Goal: Task Accomplishment & Management: Manage account settings

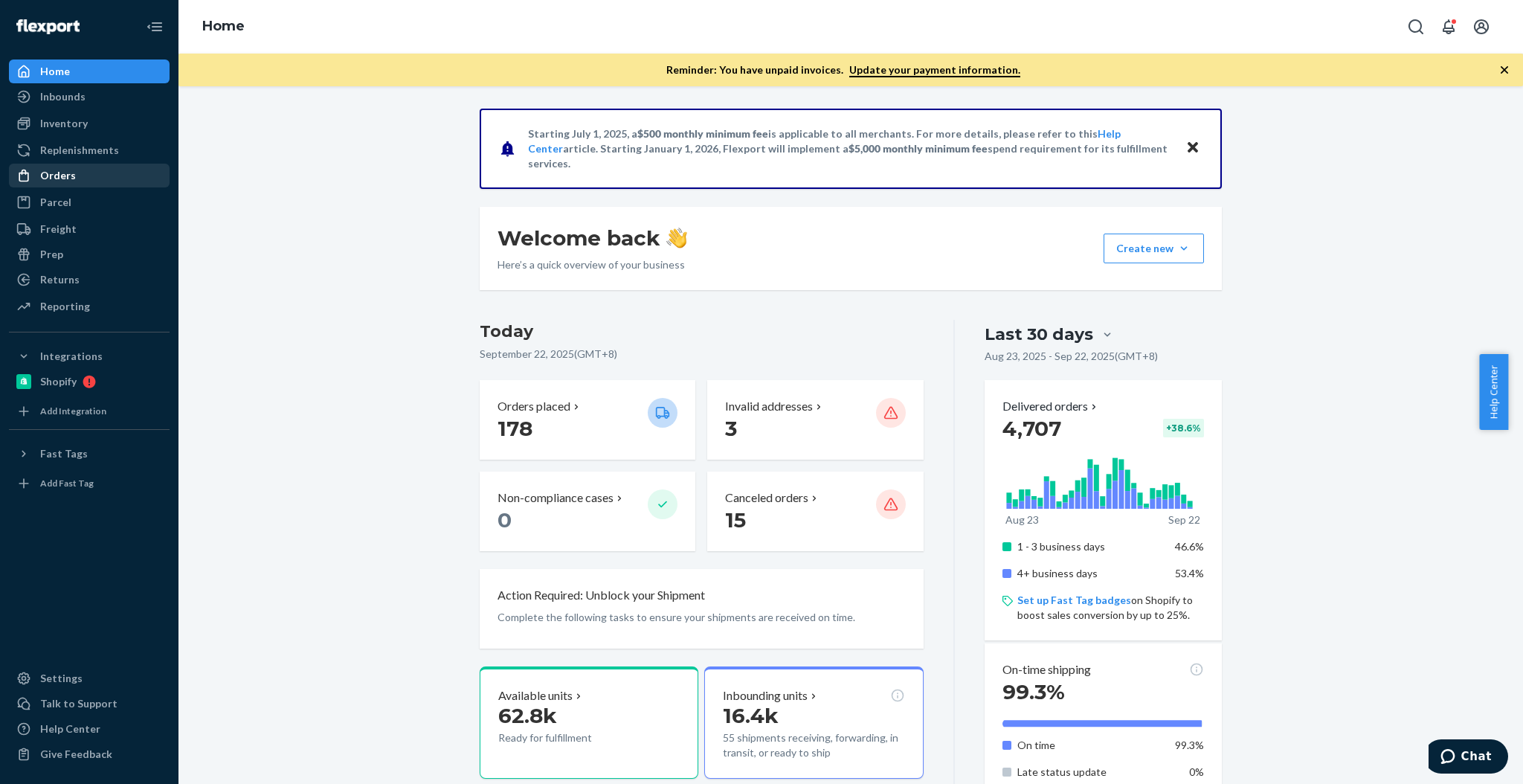
click at [96, 185] on div "Orders" at bounding box center [89, 175] width 158 height 21
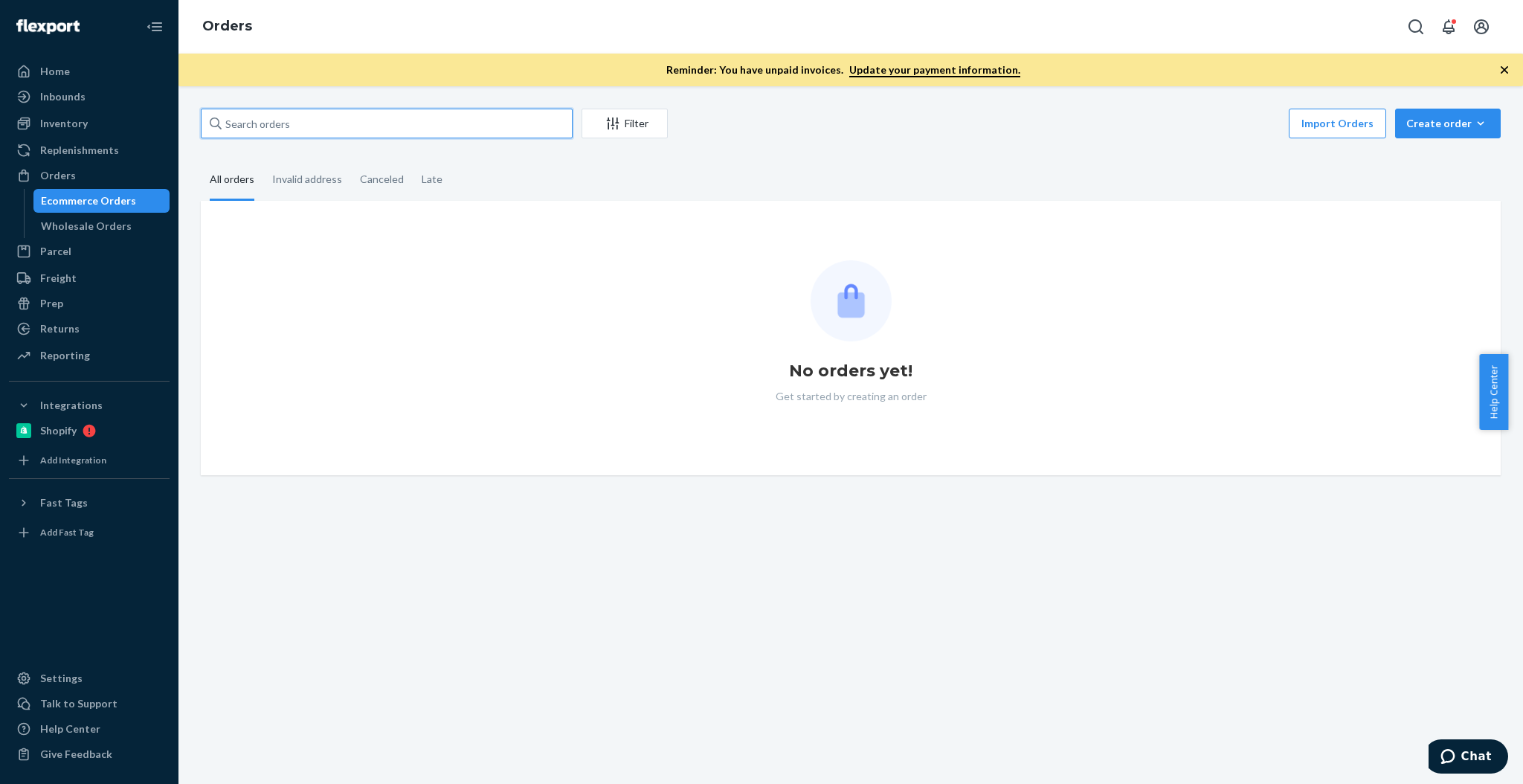
click at [350, 129] on input "text" at bounding box center [386, 124] width 372 height 30
paste input "2222 Northwest Raleigh Street"
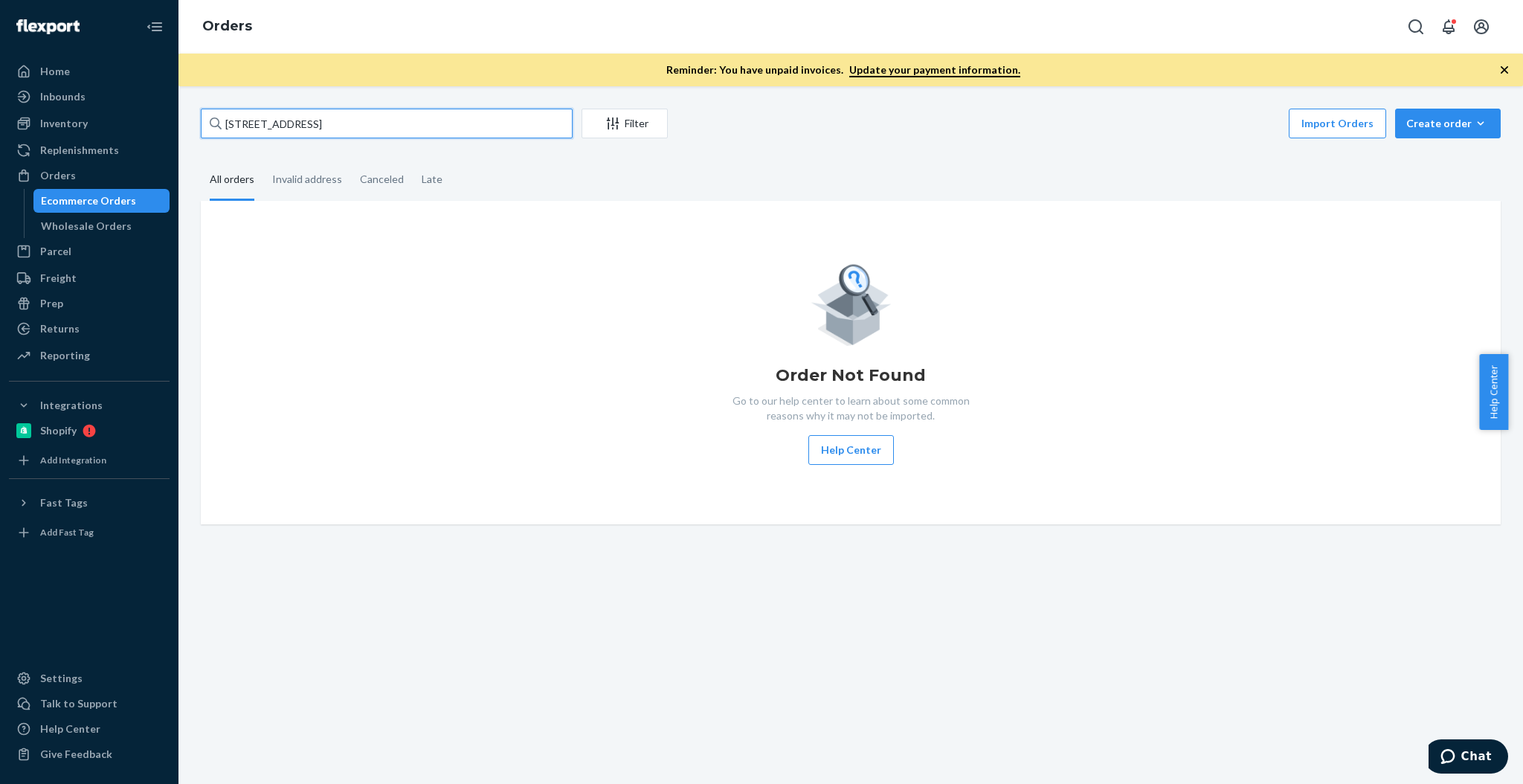
click at [299, 139] on div "2222 Northwest Raleigh Street Filter Import Orders Create order Ecommerce order…" at bounding box center [850, 125] width 1300 height 33
click at [304, 126] on input "2222 Northwest Raleigh Street" at bounding box center [386, 124] width 372 height 30
paste input "Katy McDonald"
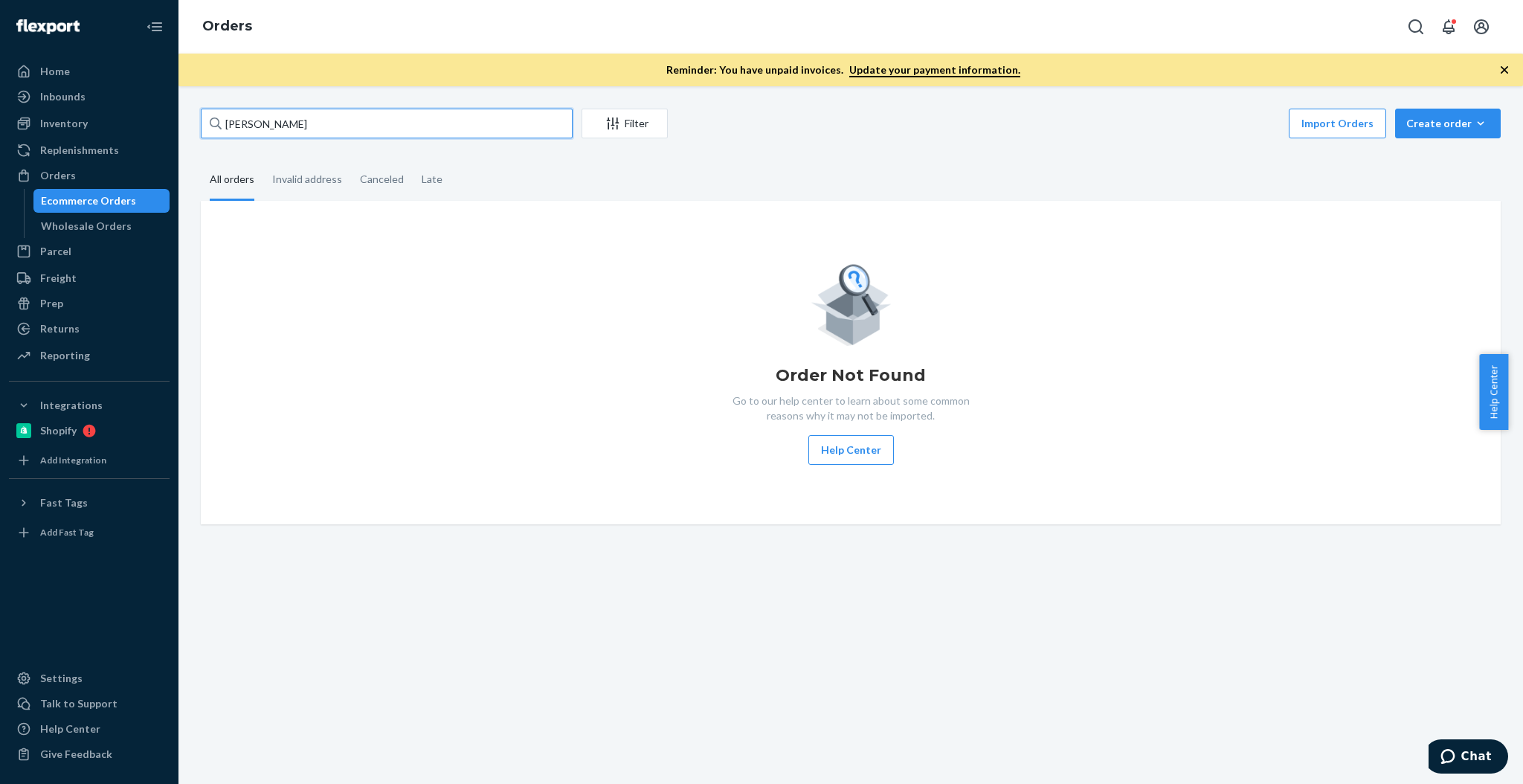
click at [419, 119] on input "Katy McDonald" at bounding box center [386, 124] width 372 height 30
paste input "5521 Mission Roa"
type input "5521 Mission Road"
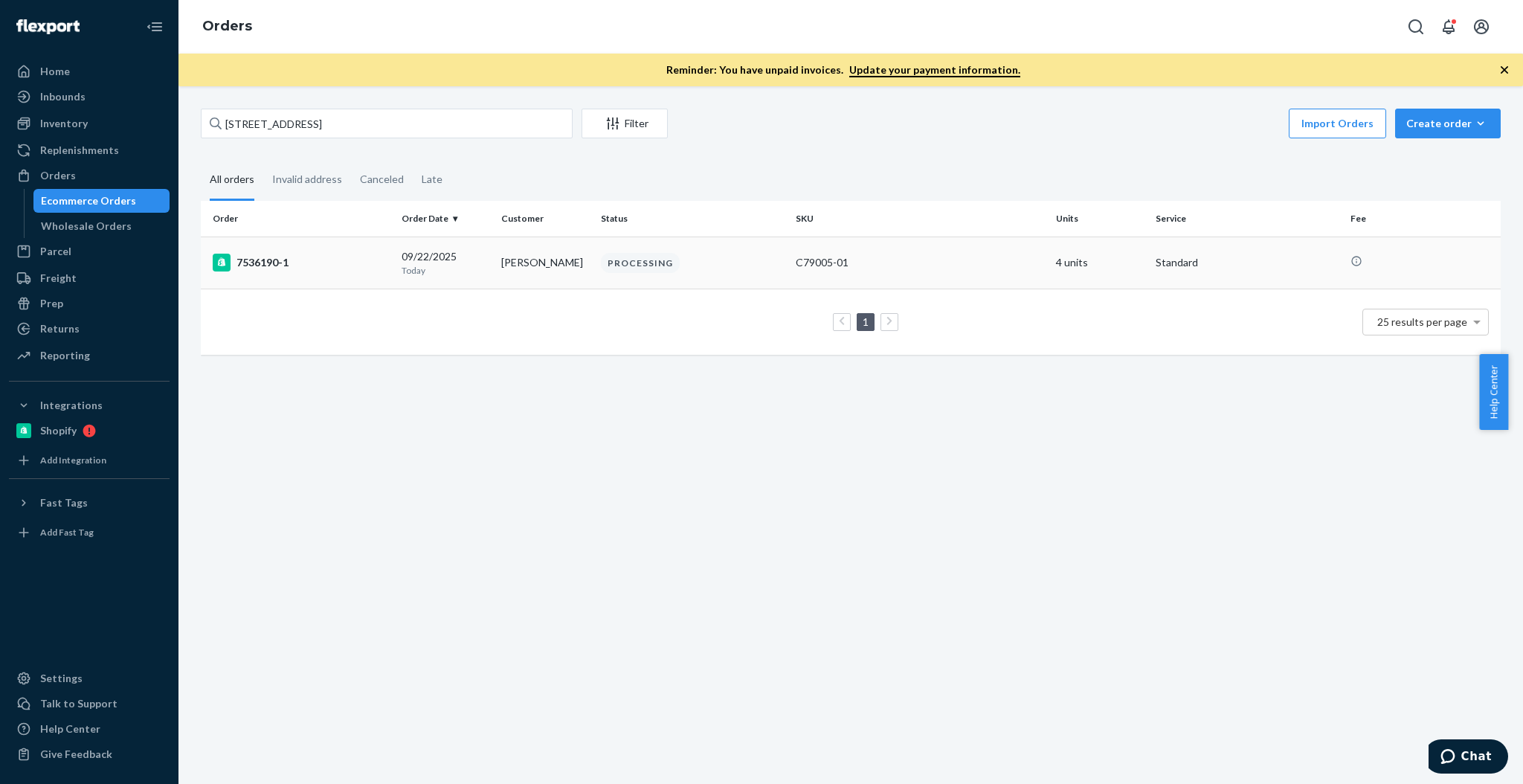
click at [353, 272] on td "7536190-1" at bounding box center [298, 262] width 195 height 52
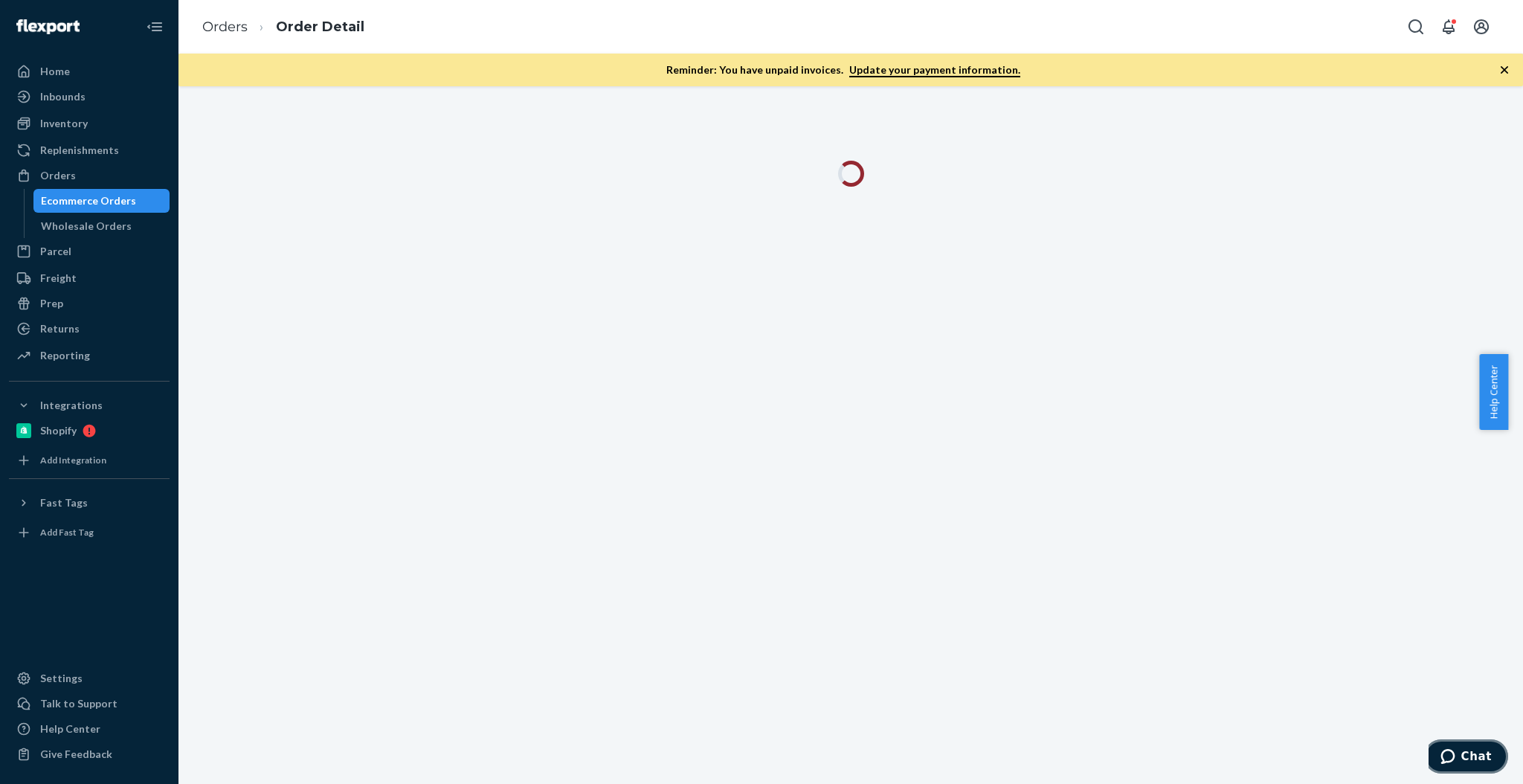
click at [1472, 759] on span "Chat" at bounding box center [1476, 755] width 30 height 13
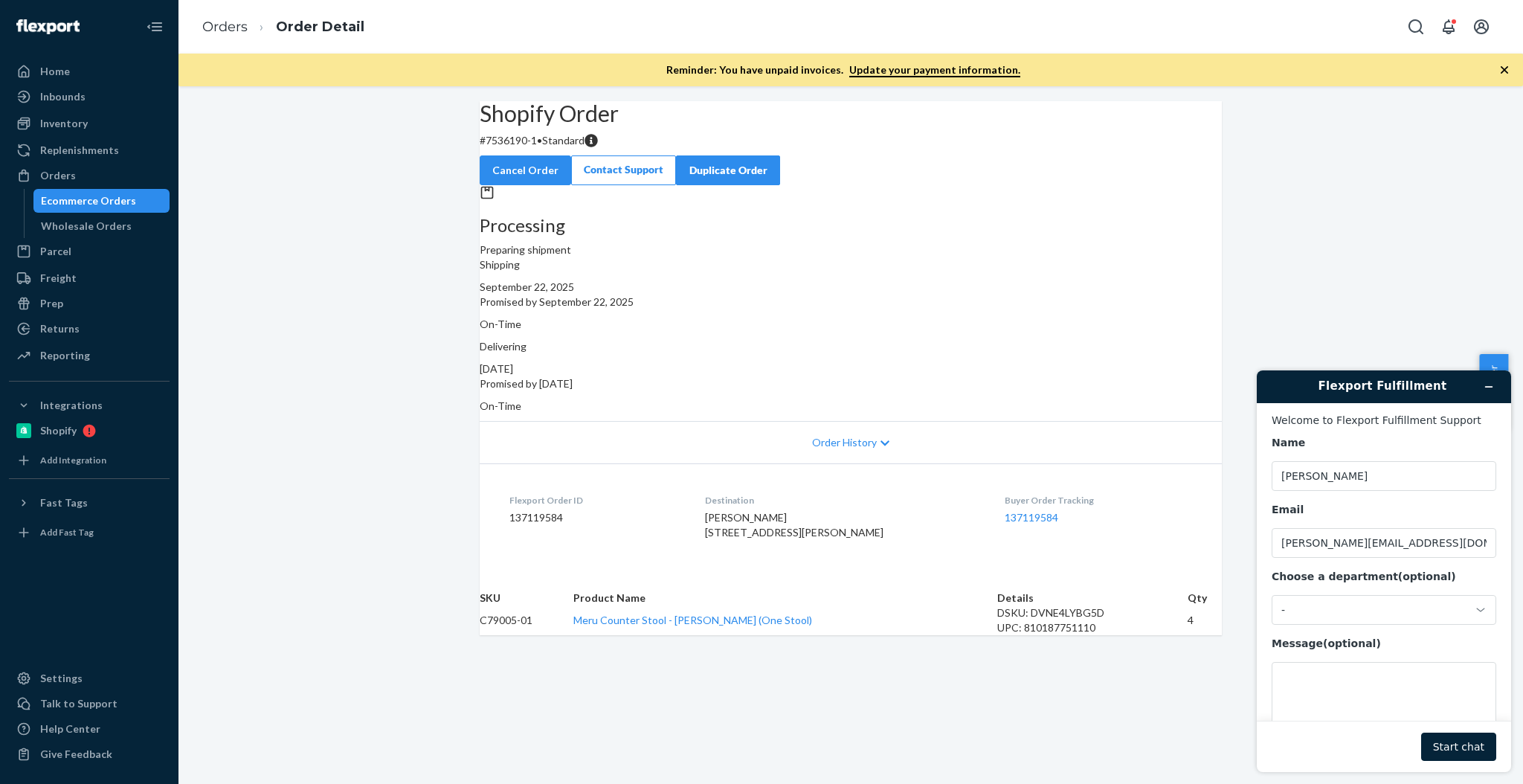
click at [802, 446] on div "Order History" at bounding box center [850, 442] width 742 height 43
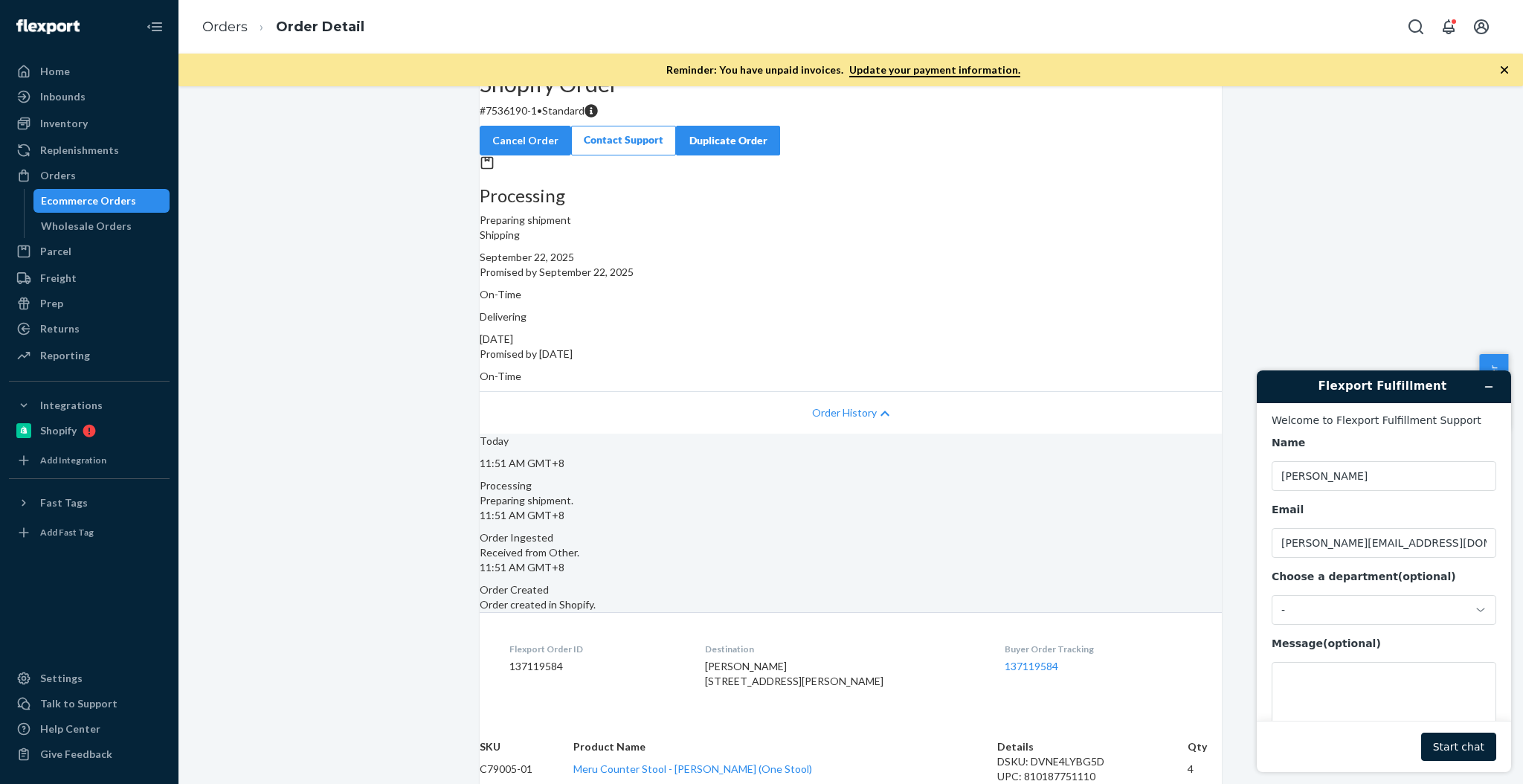
scroll to position [198, 0]
click at [575, 659] on dd "137119584" at bounding box center [595, 666] width 172 height 15
copy dd "137119584"
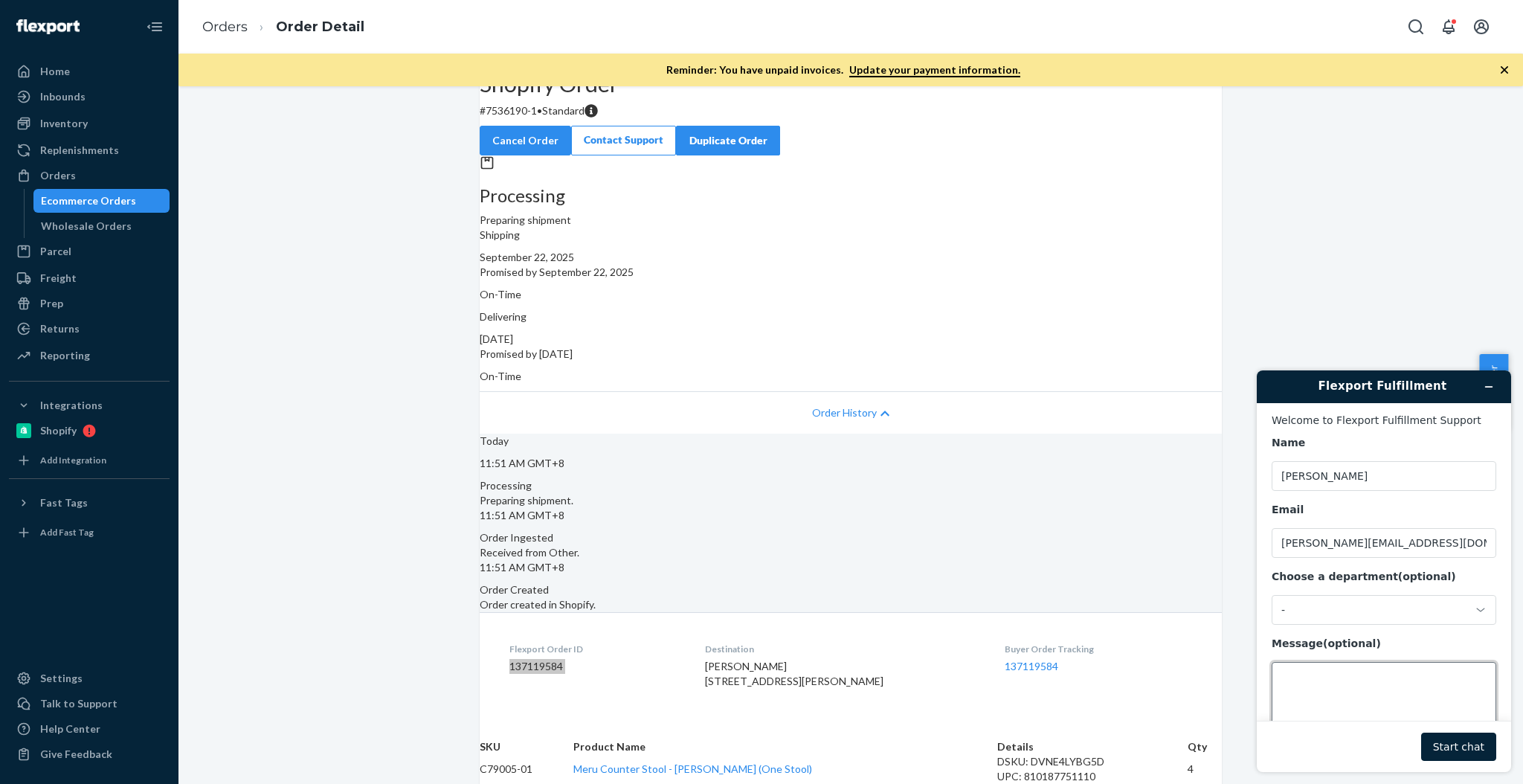
click at [1374, 693] on textarea "Message (optional)" at bounding box center [1384, 704] width 225 height 84
paste textarea "137119584"
click at [1390, 679] on textarea "Hi team, Please update 137119584" at bounding box center [1384, 704] width 225 height 84
click at [1395, 677] on textarea "Hi team, please update FP Order 137119584" at bounding box center [1384, 704] width 225 height 84
click at [1388, 673] on textarea "Hi team, please update FP Order 137119584" at bounding box center [1384, 704] width 225 height 84
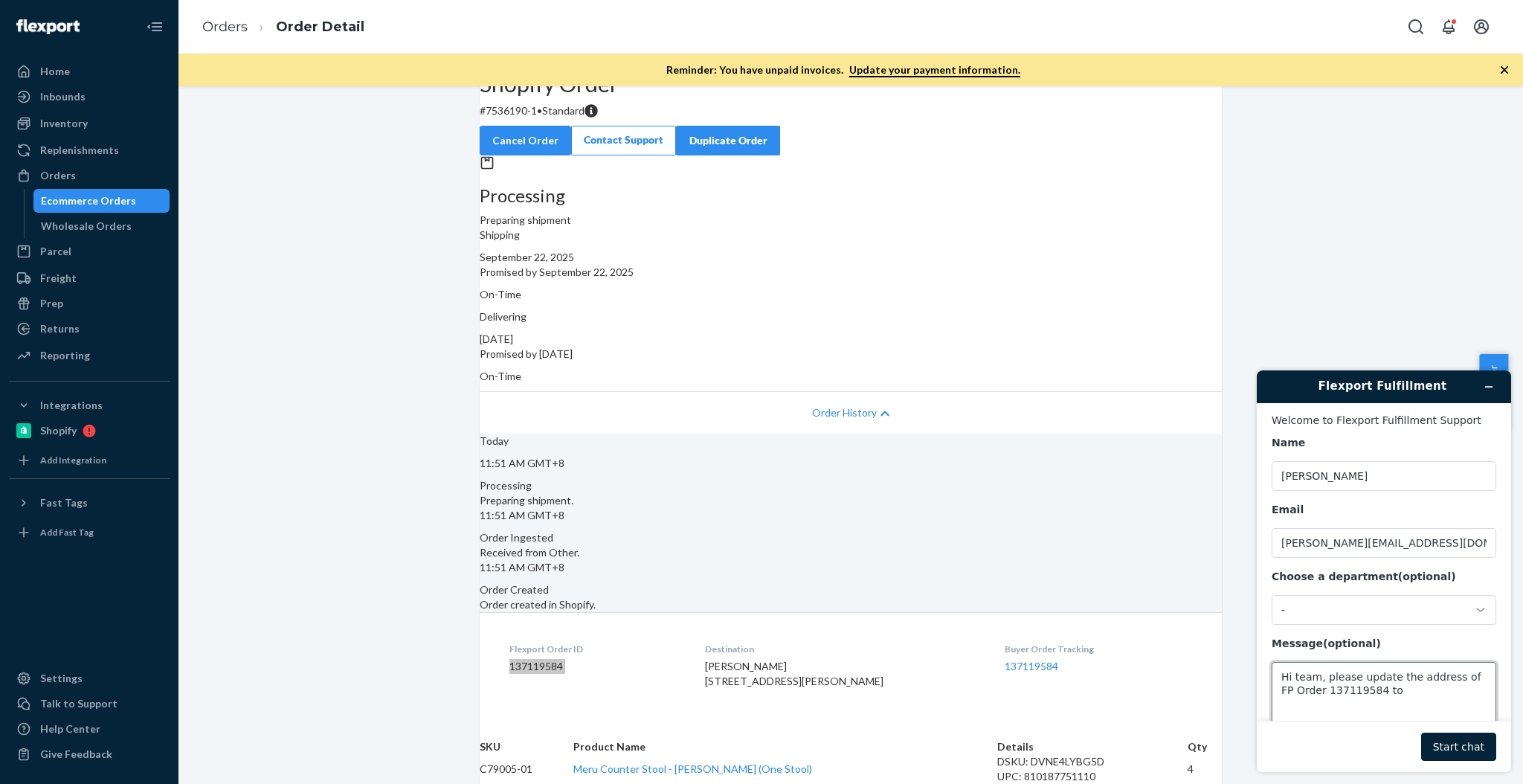
paste textarea "3112 Morningside Drive Oceanside, CA 92056"
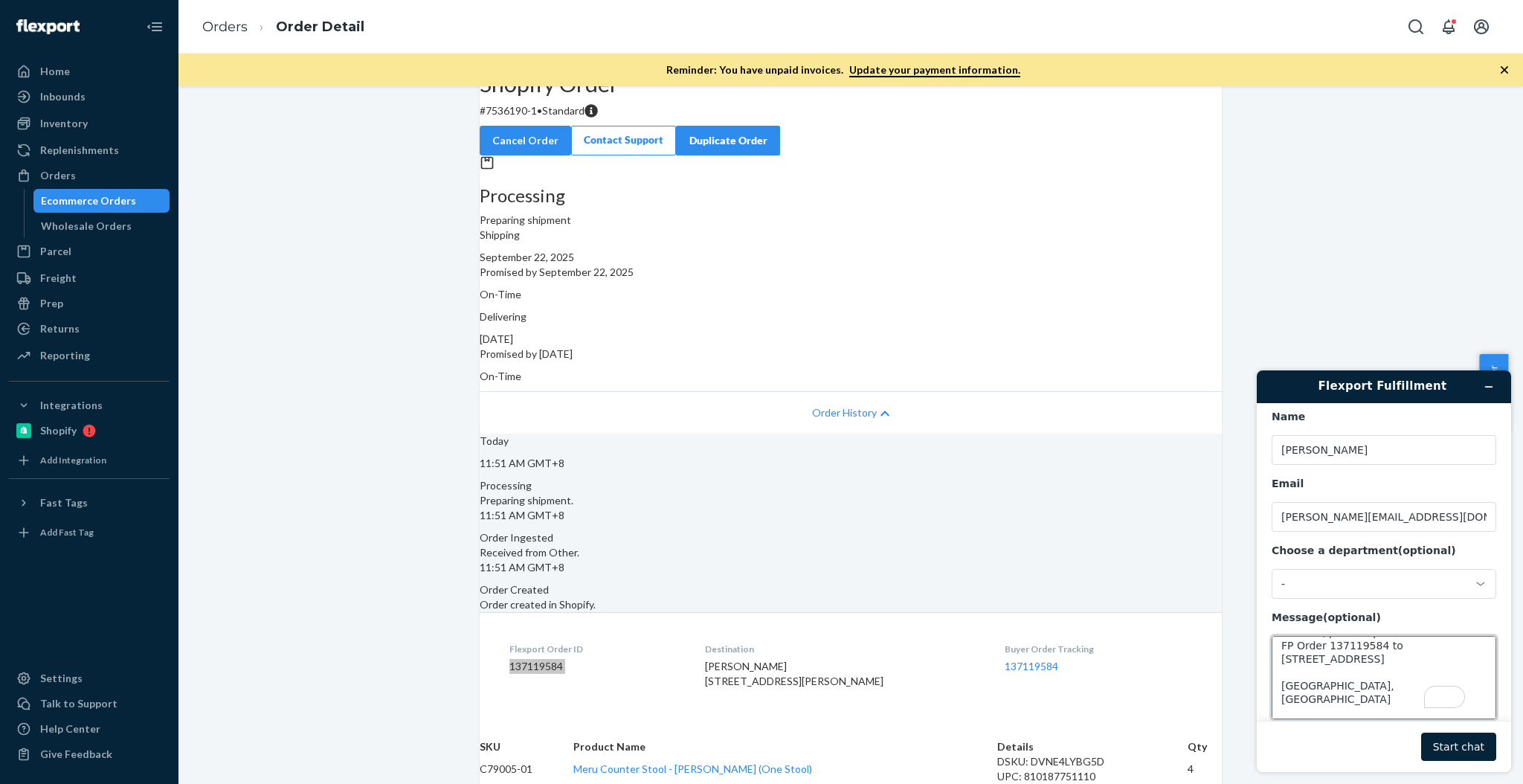
click at [1371, 679] on textarea "Hi team, please update the address of FP Order 137119584 to 3112 Morningside Dr…" at bounding box center [1384, 678] width 225 height 84
click at [1342, 698] on textarea "Hi team, please update the address of FP Order 137119584 to 3112 Morningside Dr…" at bounding box center [1384, 678] width 225 height 84
click at [1390, 659] on textarea "Hi team, please update the address of FP Order 137119584 to 3112 Morningside Dr…" at bounding box center [1384, 678] width 225 height 84
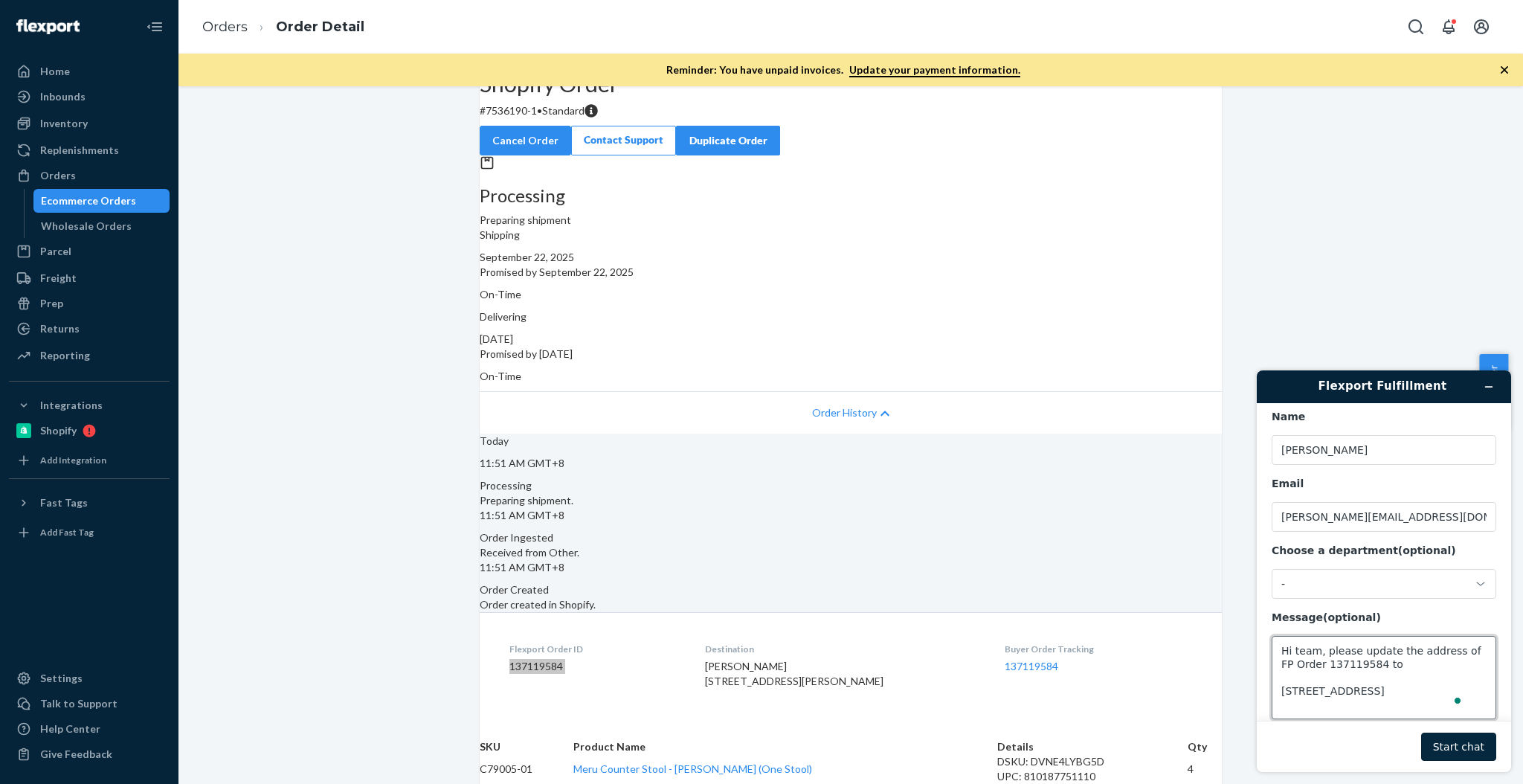
type textarea "Hi team, please update the address of FP Order 137119584 to 3112 Morningside Dr…"
click at [1447, 746] on button "Start chat" at bounding box center [1459, 747] width 75 height 28
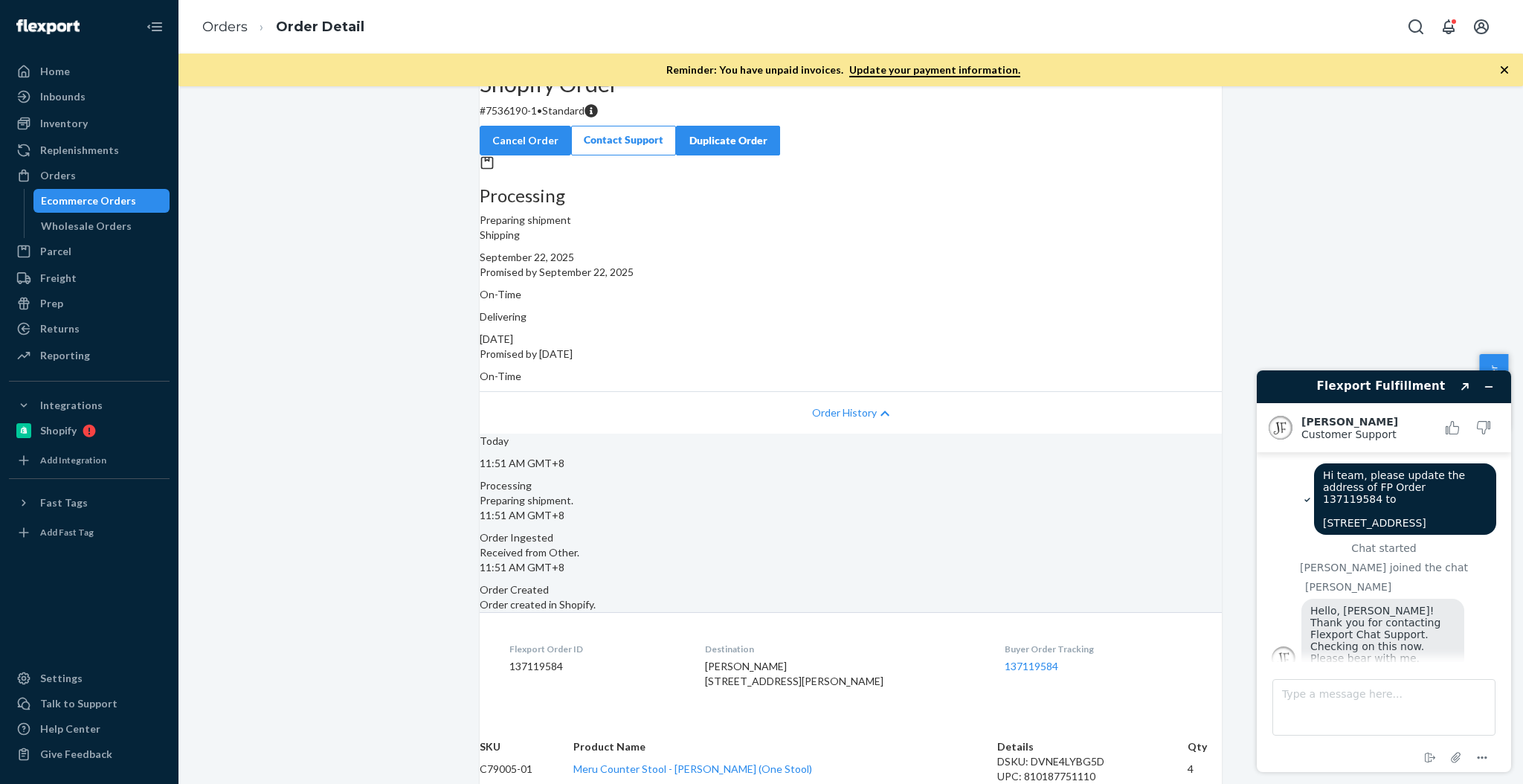
scroll to position [20, 0]
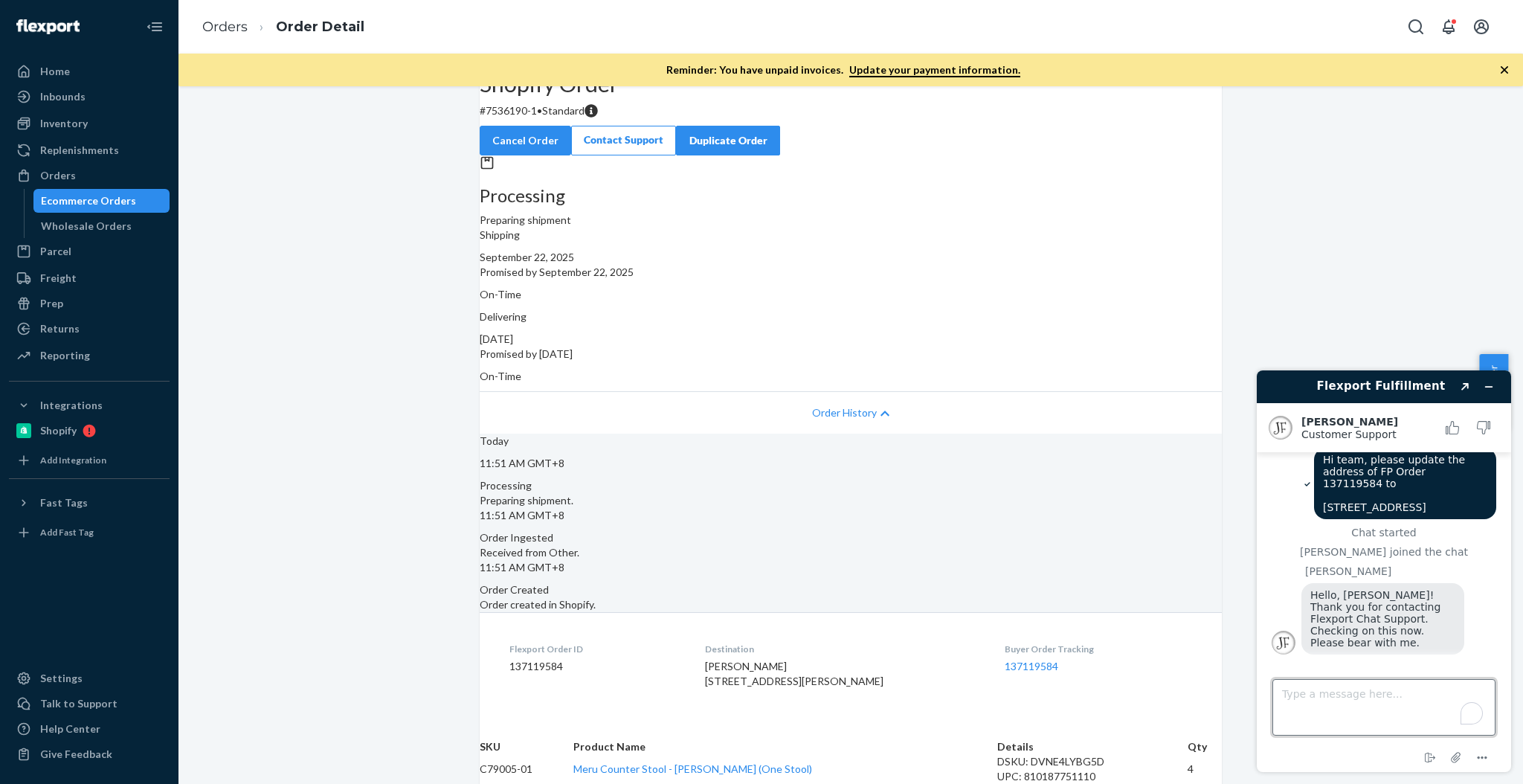
click at [1351, 706] on textarea "Type a message here..." at bounding box center [1384, 706] width 223 height 57
type textarea "thanks!"
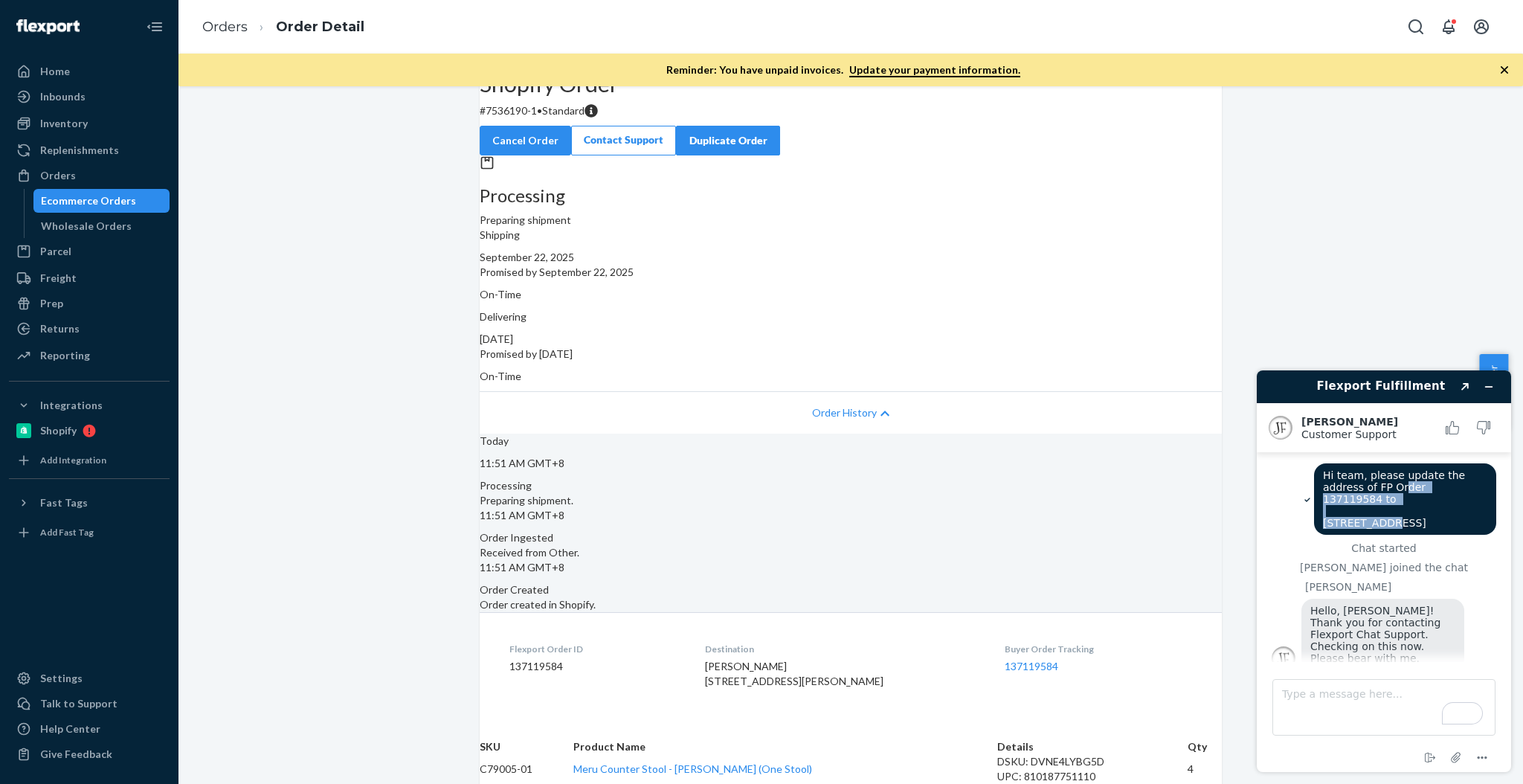
drag, startPoint x: 1363, startPoint y: 496, endPoint x: 1413, endPoint y: 508, distance: 51.4
click at [1399, 507] on span "Hi team, please update the address of FP Order 137119584 to 3112 Morningside Dr…" at bounding box center [1395, 499] width 146 height 59
click at [1421, 490] on span "Hi team, please update the address of FP Order 137119584 to 3112 Morningside Dr…" at bounding box center [1395, 499] width 146 height 59
click at [849, 642] on dt "Destination" at bounding box center [843, 648] width 276 height 13
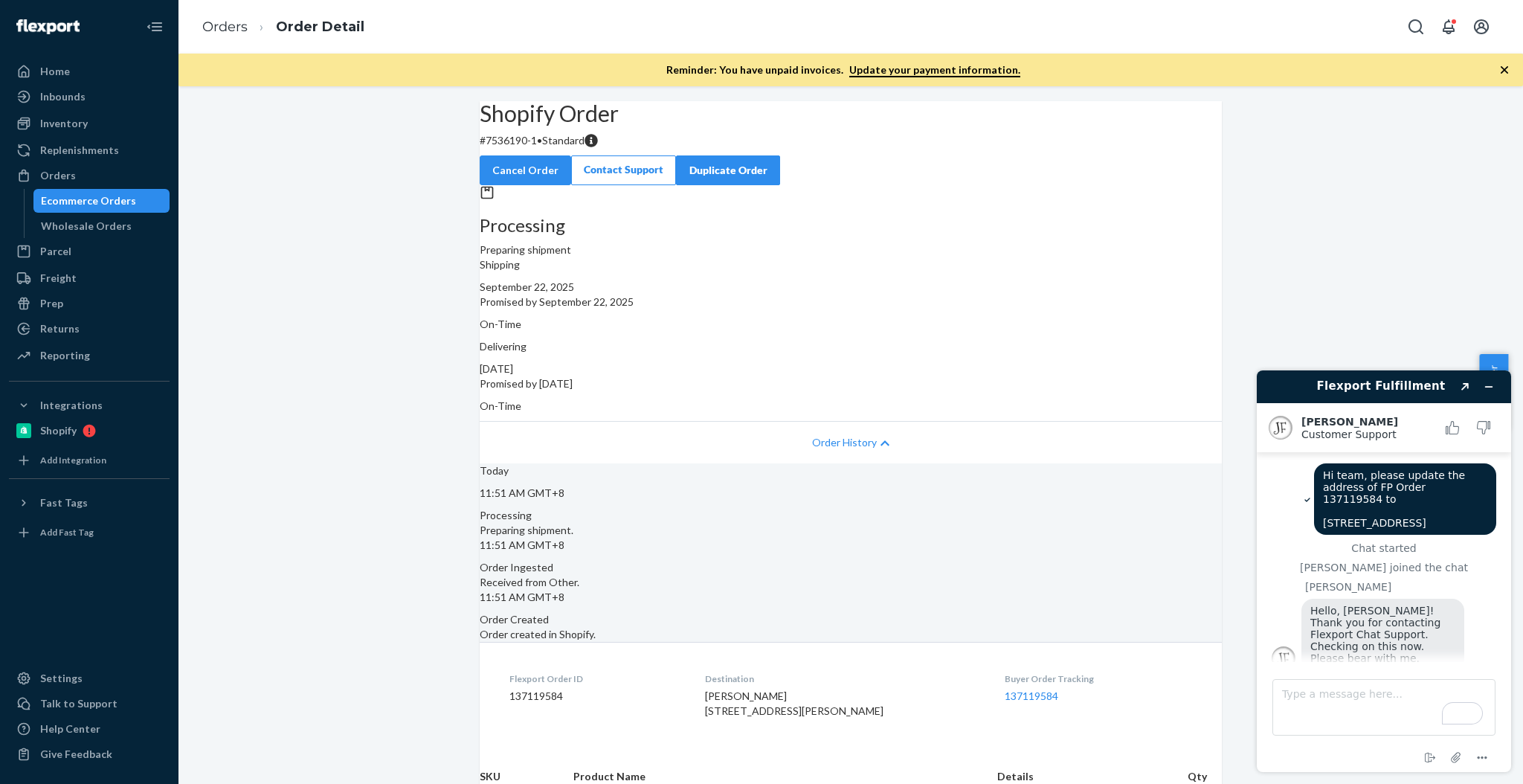
click at [1384, 494] on div "Hi team, please update the address of FP Order 137119584 to 3112 Morningside Dr…" at bounding box center [1405, 499] width 182 height 71
click at [1384, 492] on span "Hi team, please update the address of FP Order 137119584 to 3112 Morningside Dr…" at bounding box center [1395, 499] width 146 height 59
click at [1384, 491] on span "Hi team, please update the address of FP Order 137119584 to 3112 Morningside Dr…" at bounding box center [1395, 499] width 146 height 59
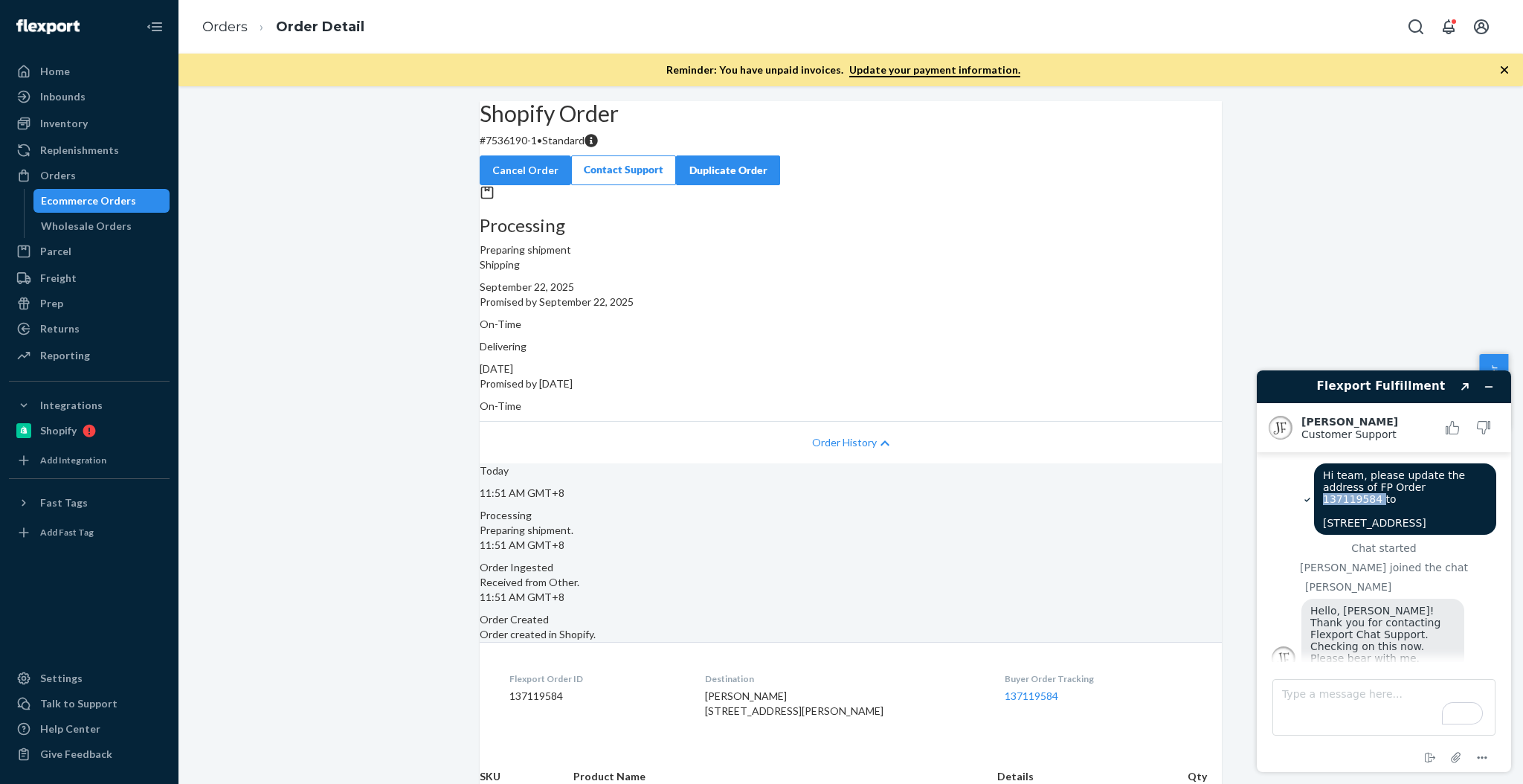
click at [1384, 491] on span "Hi team, please update the address of FP Order 137119584 to 3112 Morningside Dr…" at bounding box center [1395, 499] width 146 height 59
click at [1385, 493] on span "Hi team, please update the address of FP Order 137119584 to 3112 Morningside Dr…" at bounding box center [1395, 499] width 146 height 59
click at [1387, 490] on span "Hi team, please update the address of FP Order 137119584 to 3112 Morningside Dr…" at bounding box center [1395, 499] width 146 height 59
click at [1388, 486] on span "Hi team, please update the address of FP Order 137119584 to 3112 Morningside Dr…" at bounding box center [1395, 499] width 146 height 59
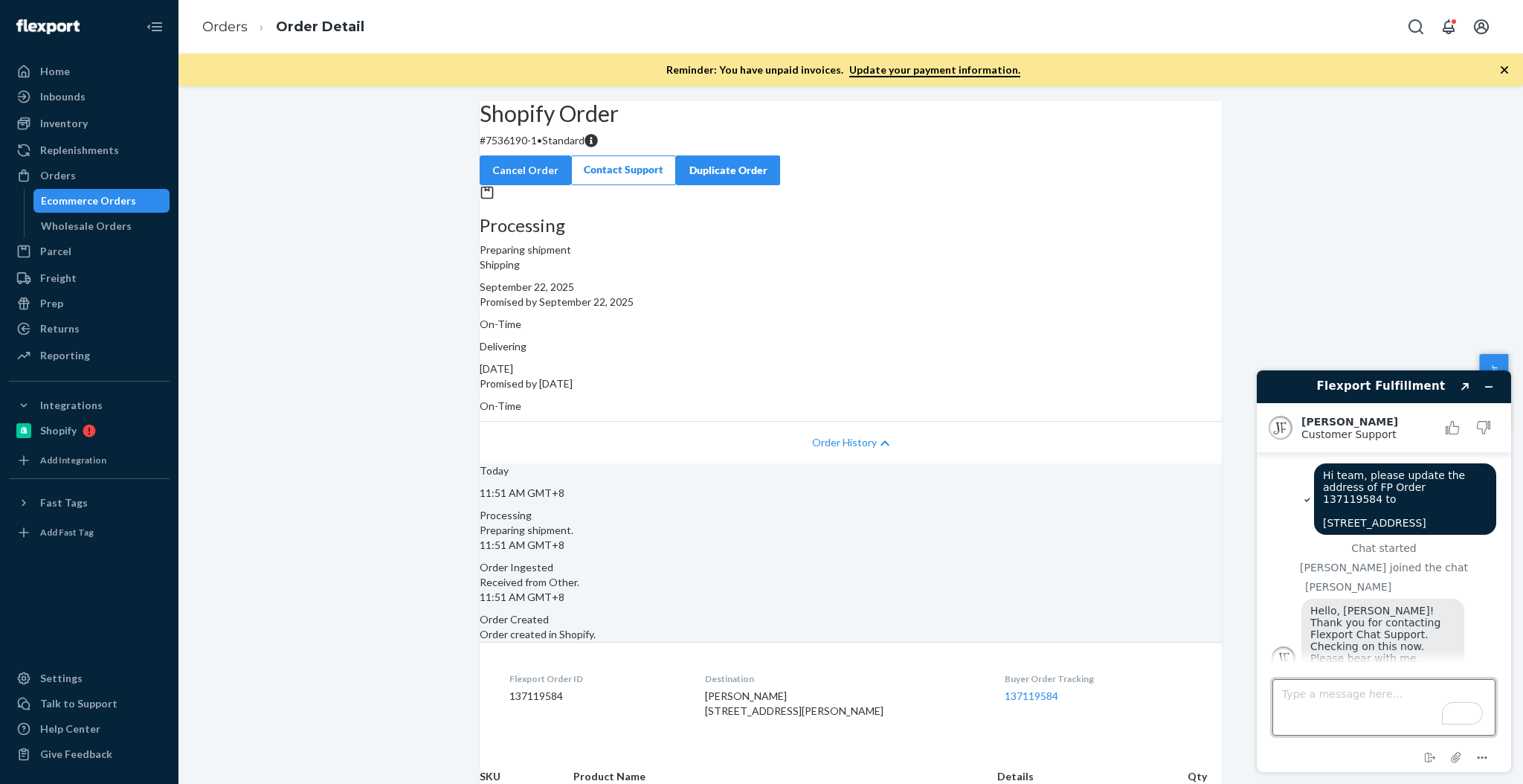
click at [1364, 694] on textarea "Type a message here..." at bounding box center [1384, 706] width 223 height 57
type textarea "all good, appreciate the quick fix"
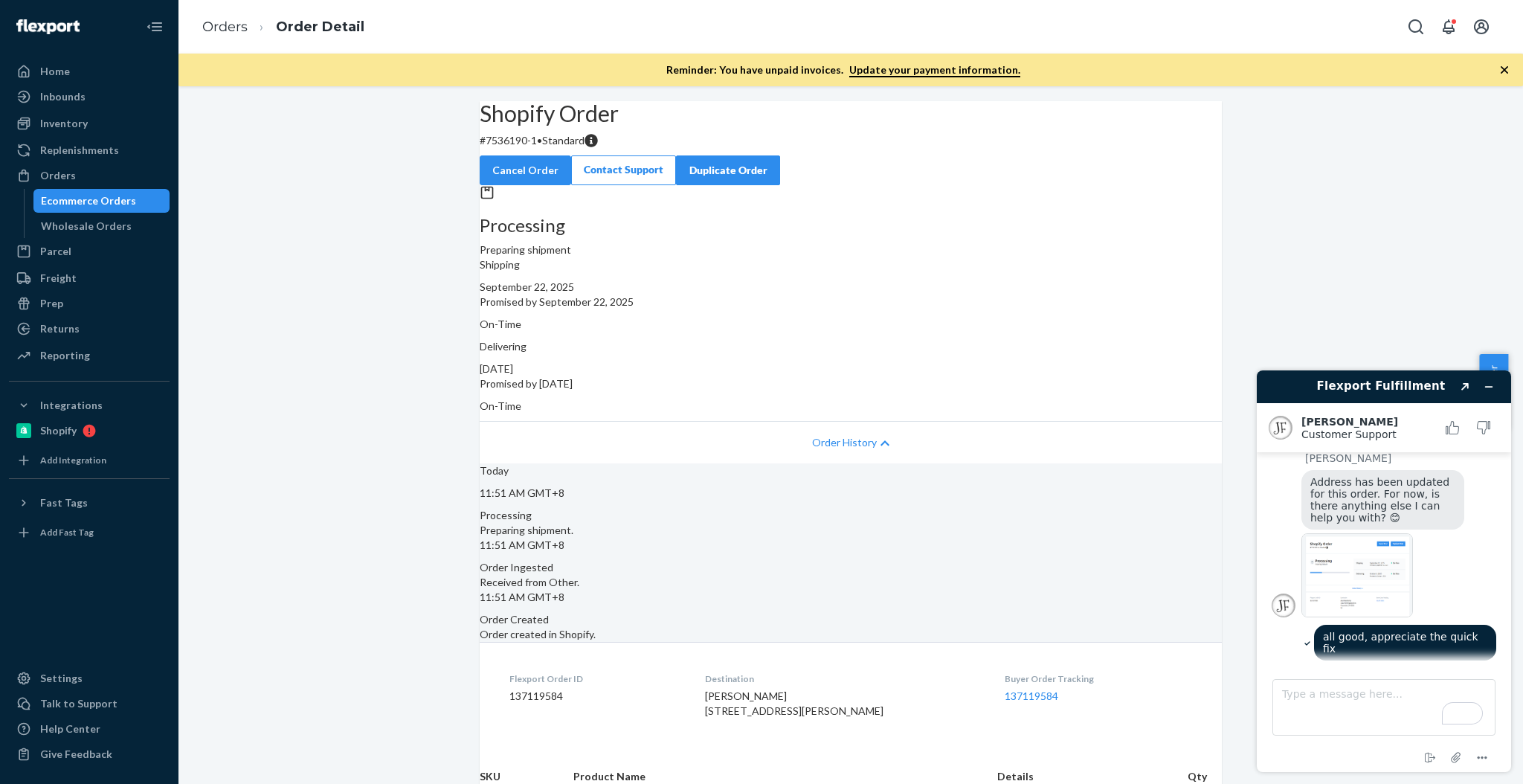
scroll to position [348, 0]
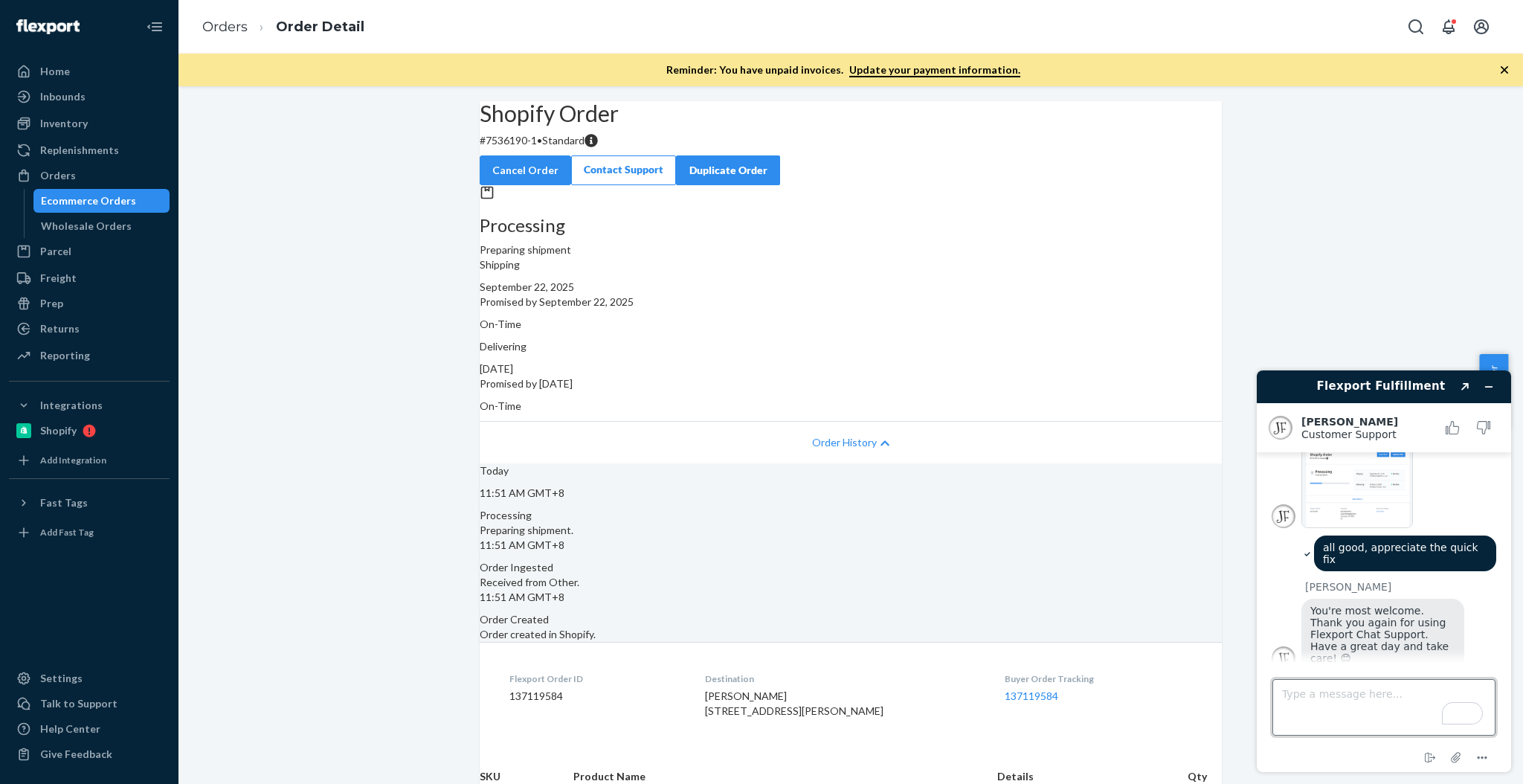
click at [1396, 702] on textarea "Type a message here..." at bounding box center [1384, 706] width 223 height 57
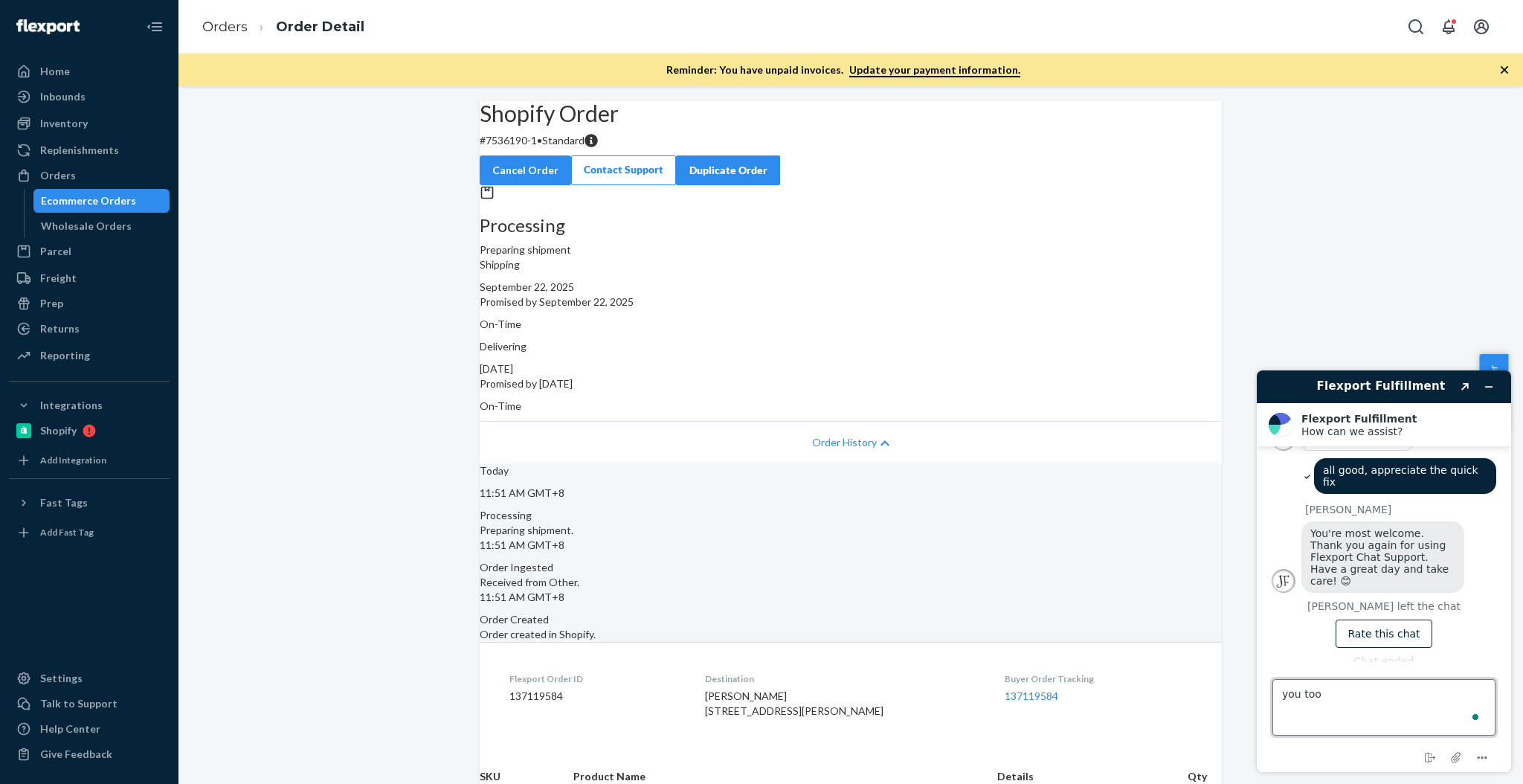
type textarea "you too!"
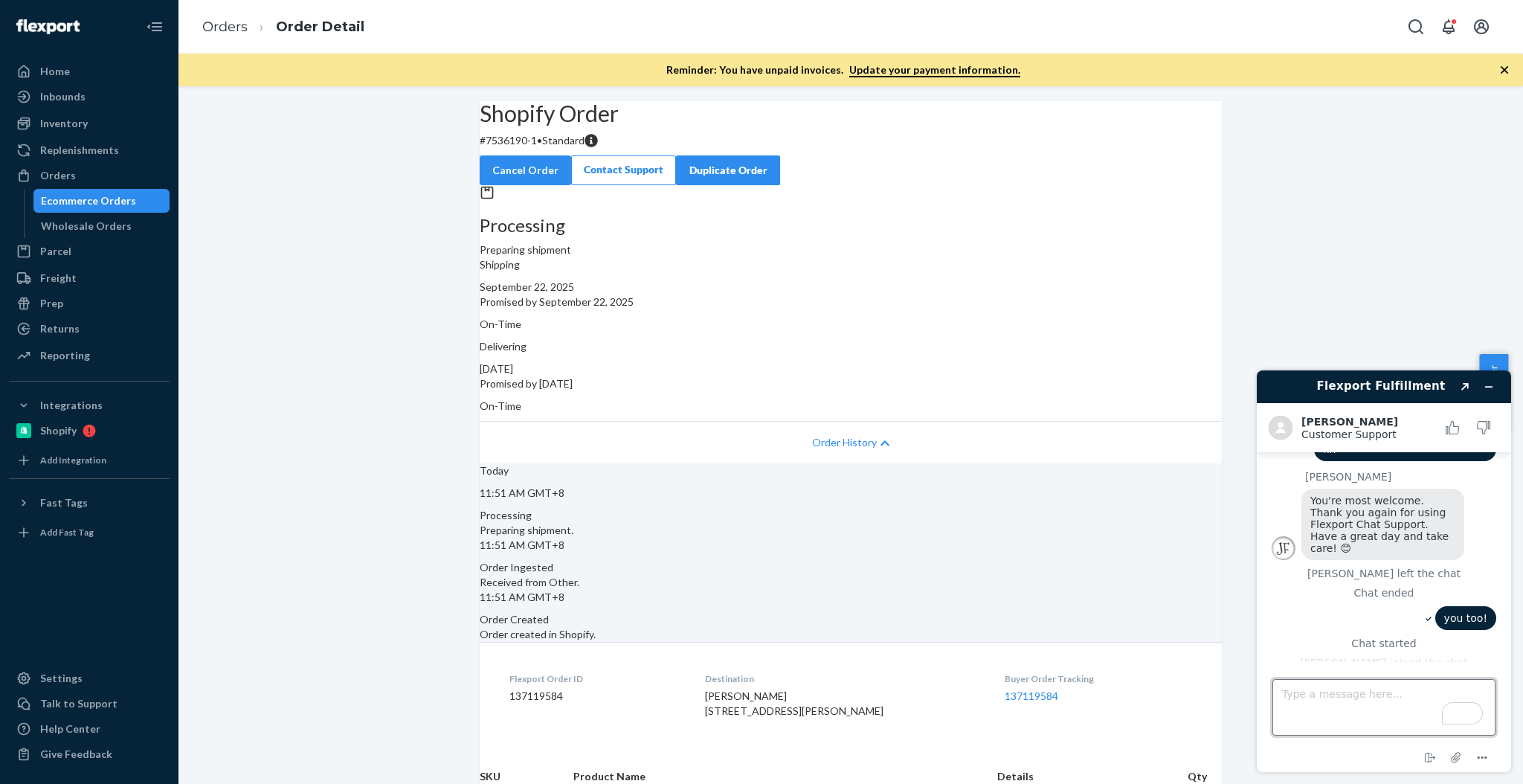
scroll to position [463, 0]
click at [1377, 690] on textarea "Type a message here..." at bounding box center [1384, 706] width 223 height 57
click at [1431, 759] on icon "End chat" at bounding box center [1430, 757] width 17 height 17
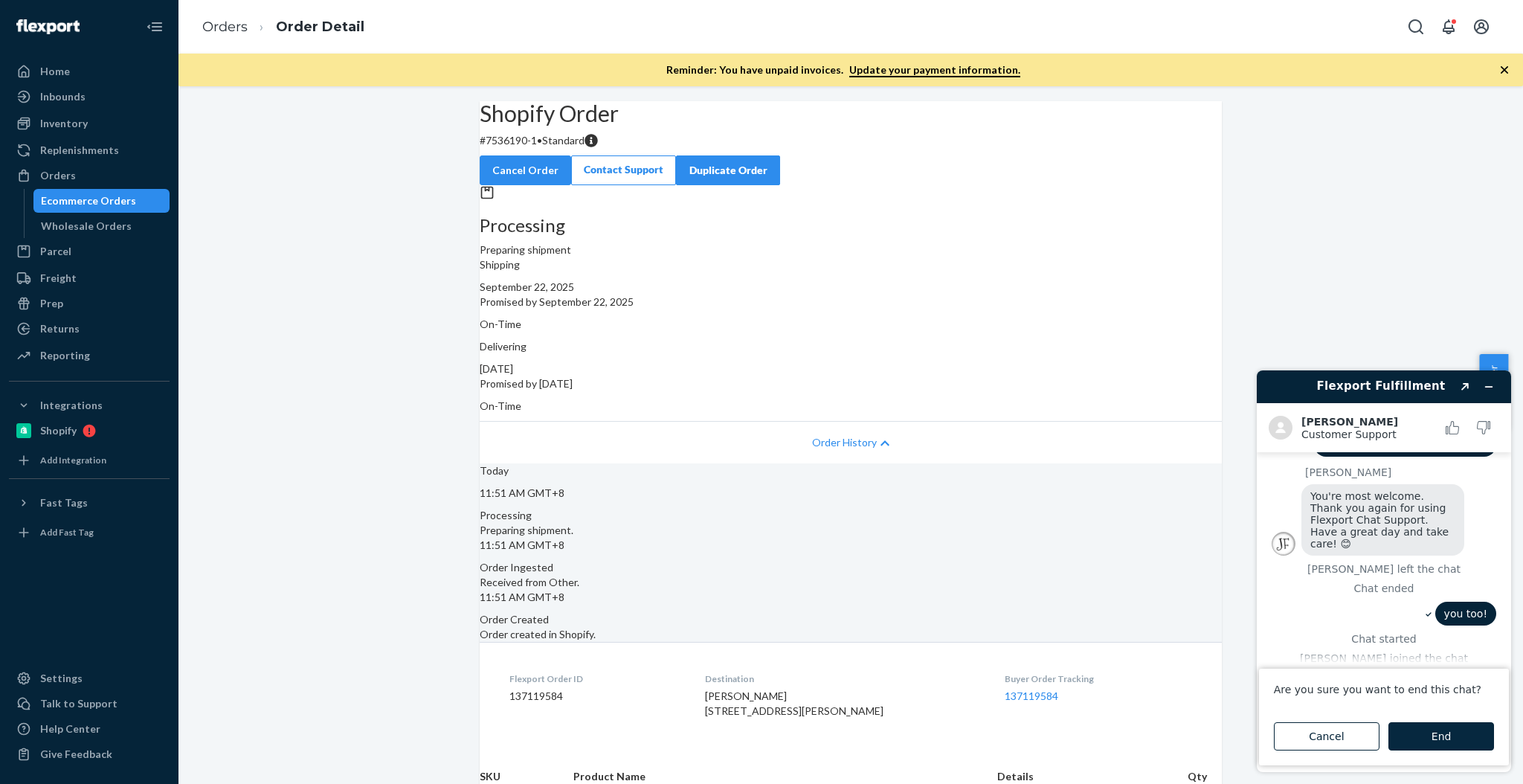
click at [1426, 742] on button "End" at bounding box center [1440, 736] width 105 height 28
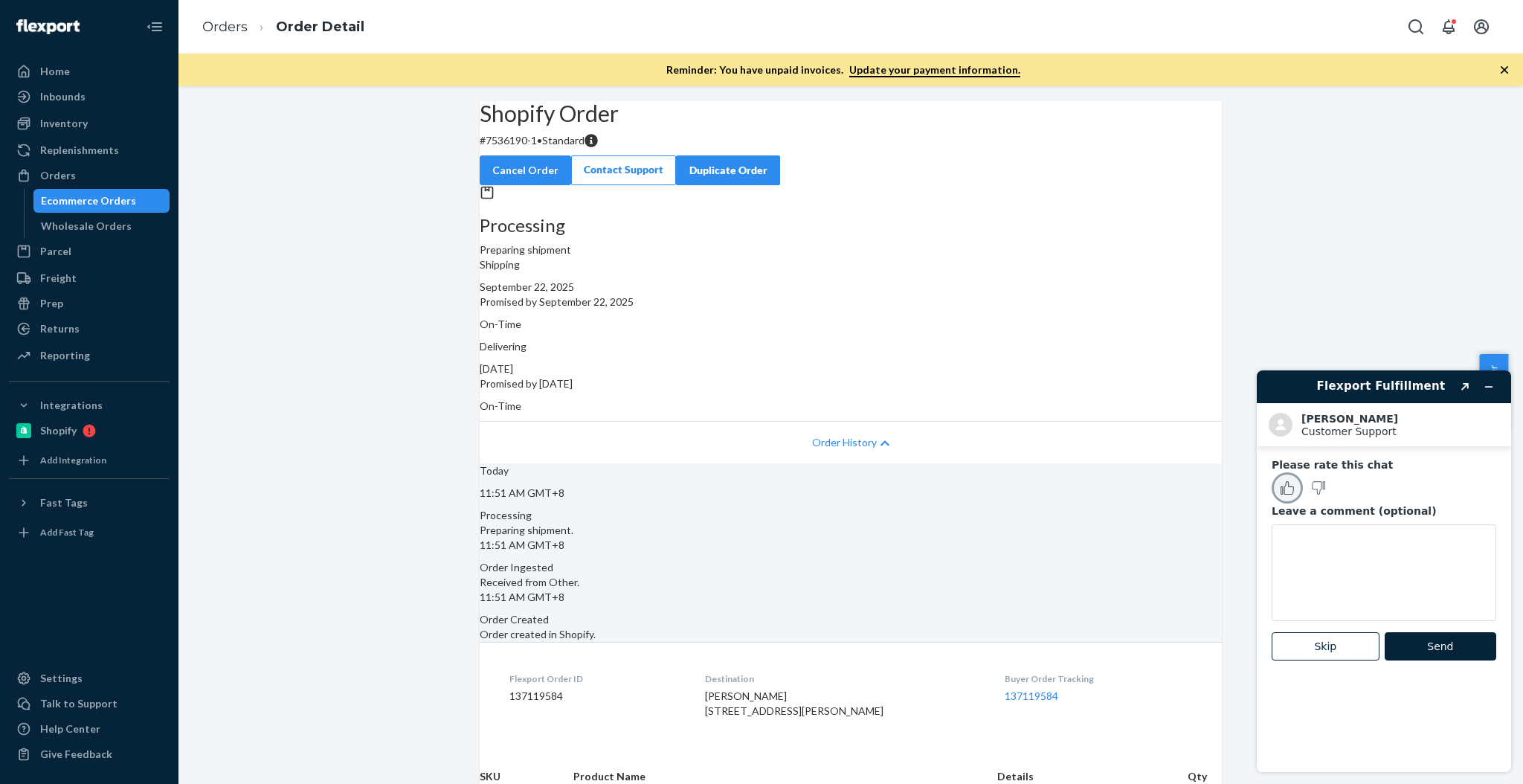
click at [1286, 482] on icon "Rate this chat as good" at bounding box center [1289, 488] width 9 height 13
click at [1423, 646] on button "Send" at bounding box center [1440, 645] width 112 height 28
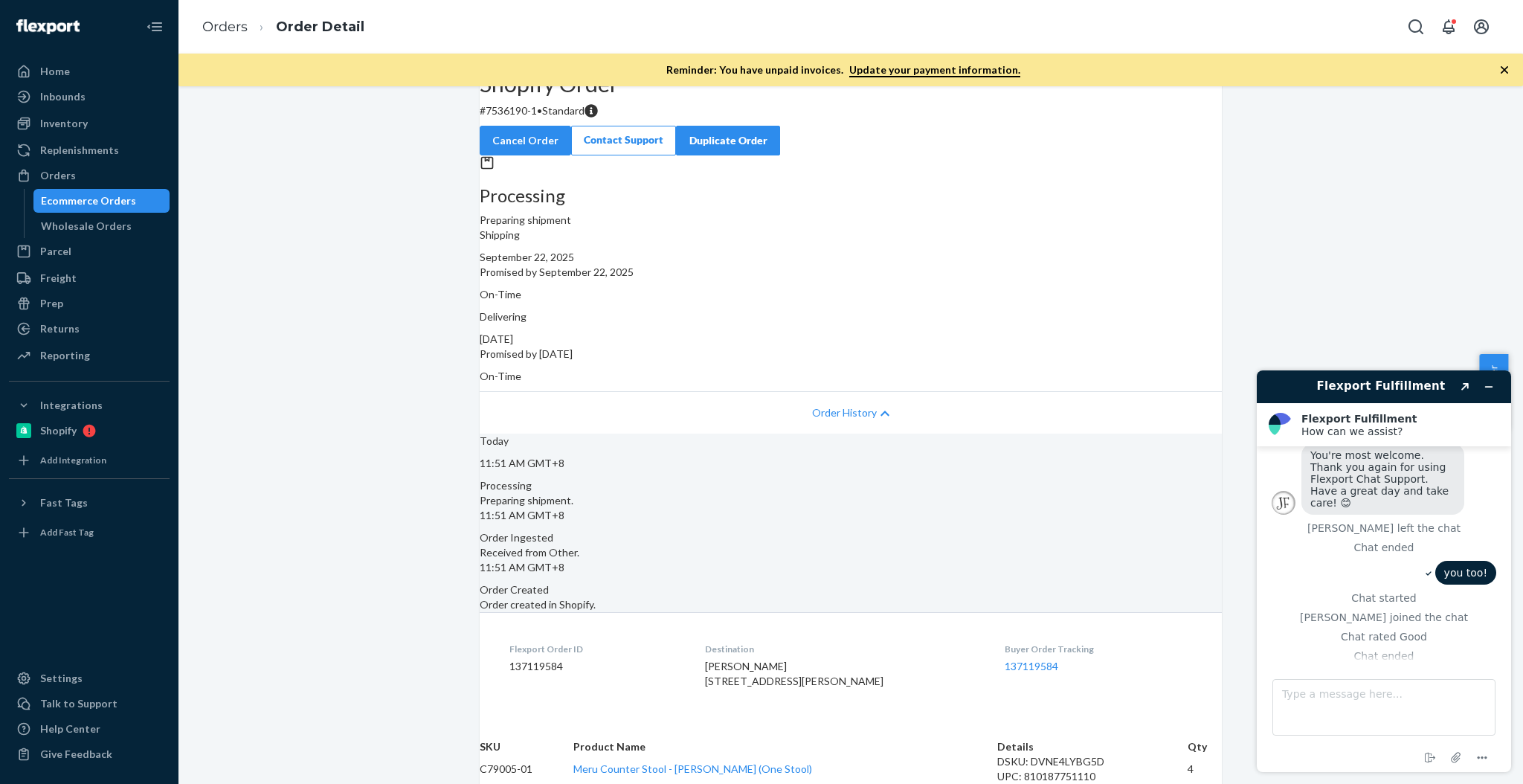
scroll to position [211, 0]
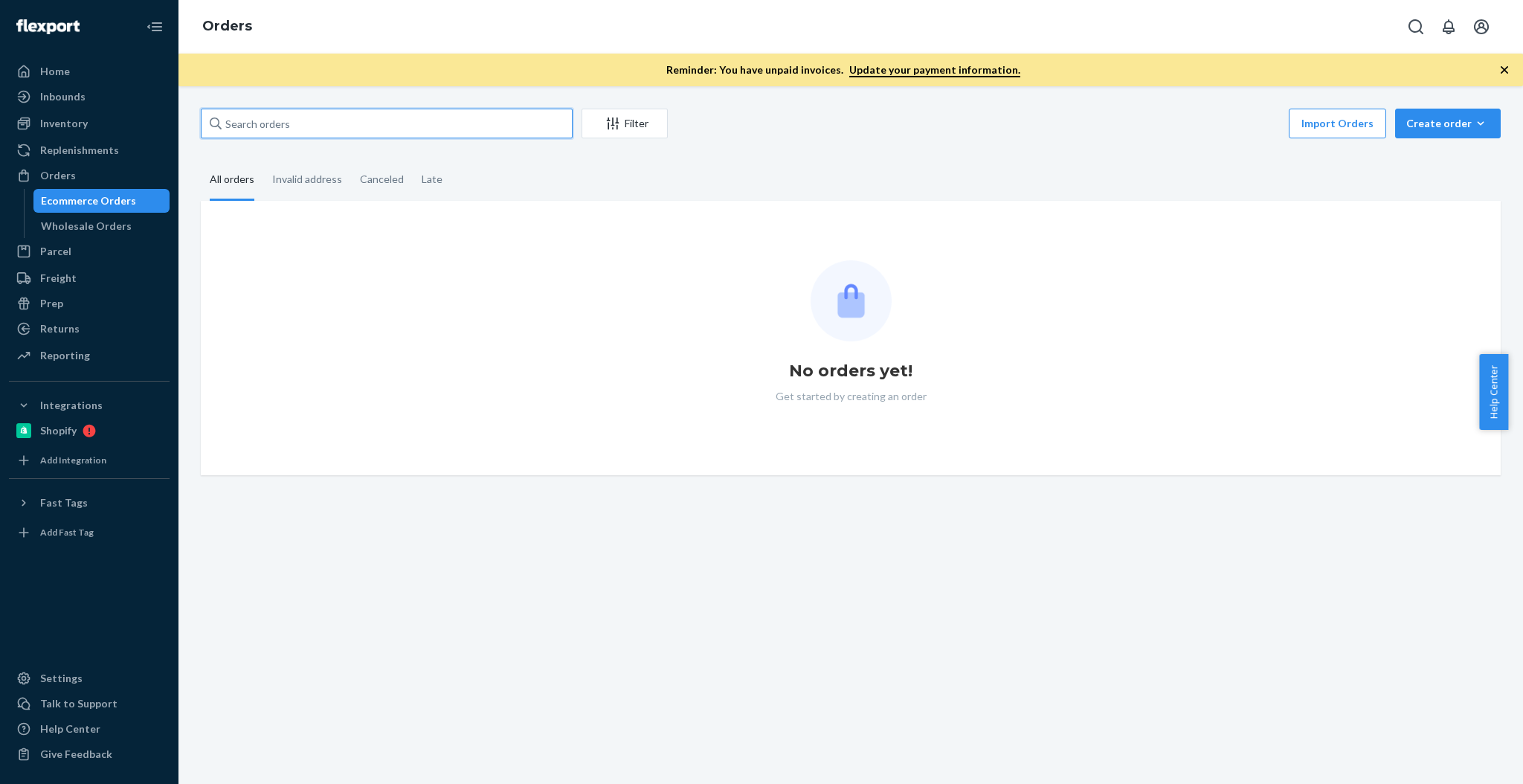
click at [322, 120] on input "text" at bounding box center [386, 124] width 372 height 30
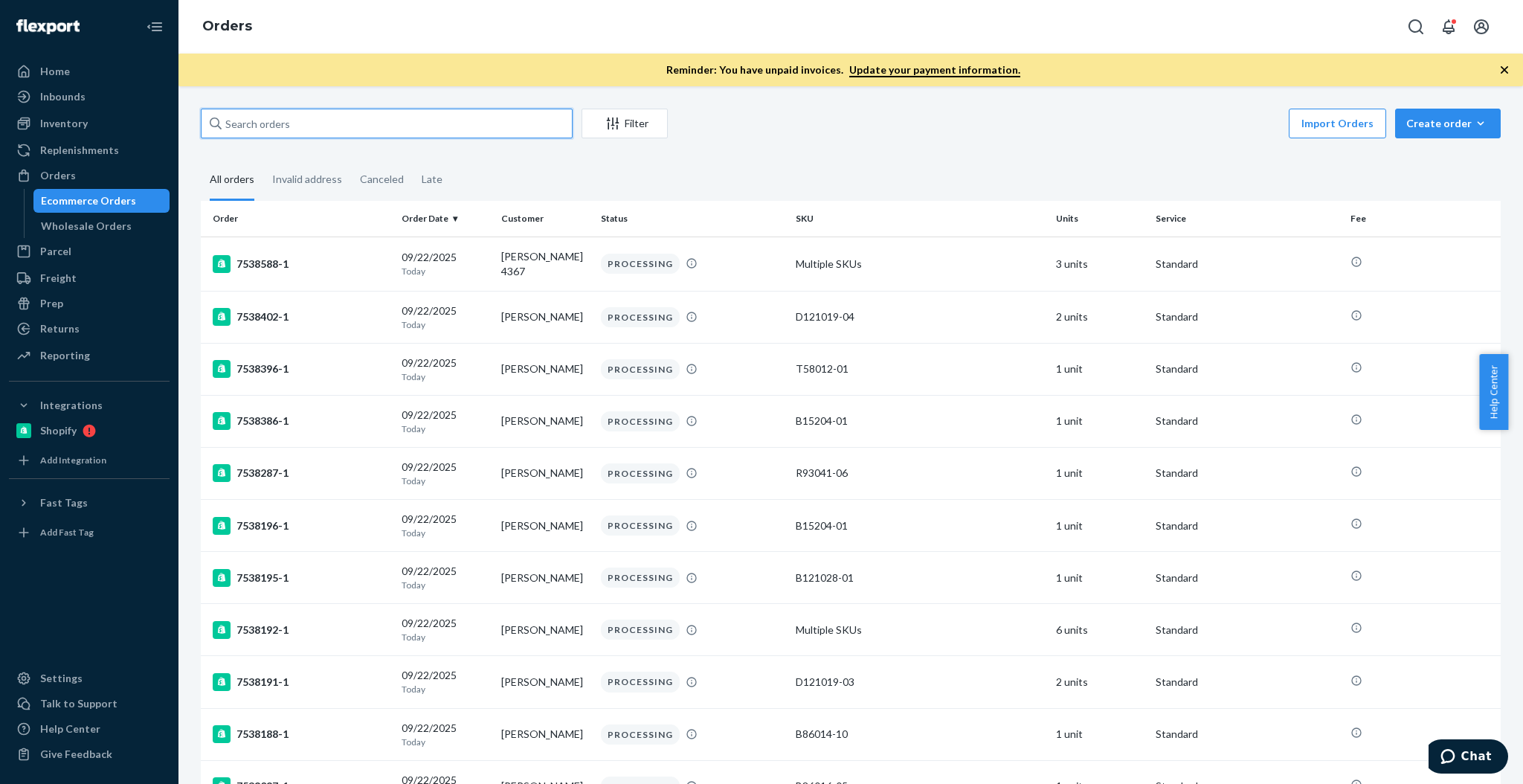
paste input "text"
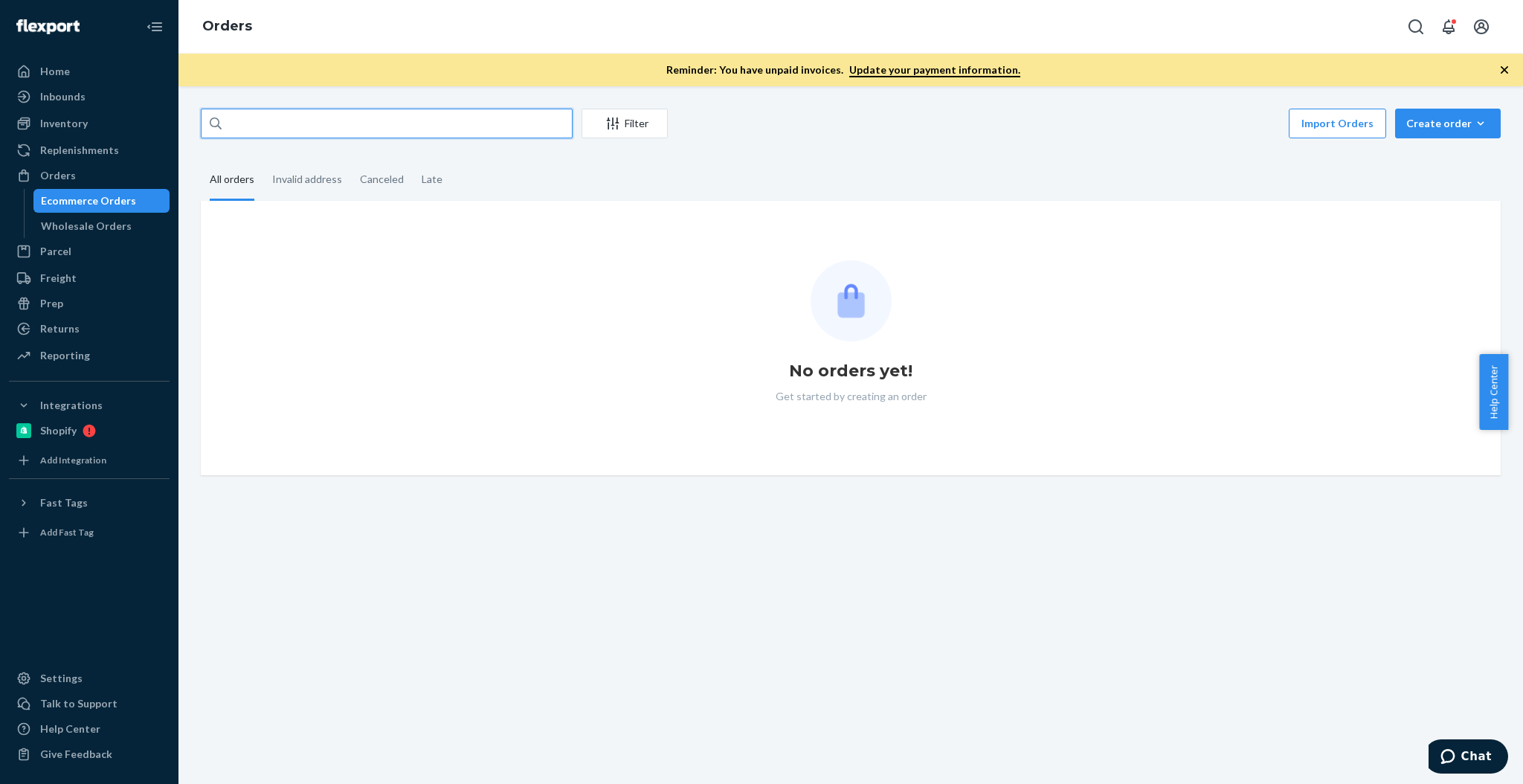
click at [419, 109] on input "text" at bounding box center [386, 124] width 372 height 30
paste input "Ania"
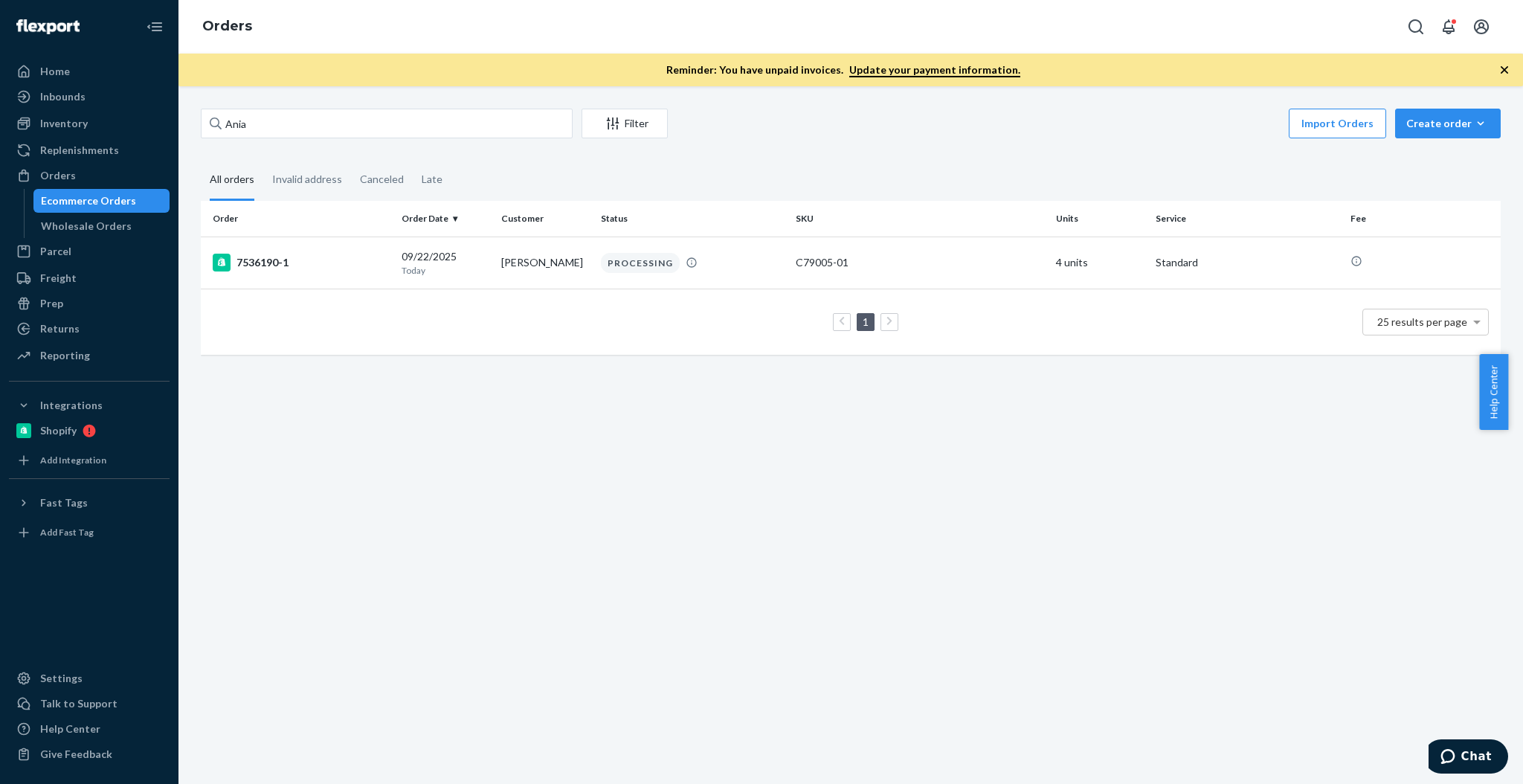
click at [454, 107] on div "Ania Filter Import Orders Create order Ecommerce order Removal order All orders…" at bounding box center [850, 435] width 1344 height 698
click at [446, 125] on input "Ania" at bounding box center [386, 124] width 372 height 30
paste input "Weatherley"
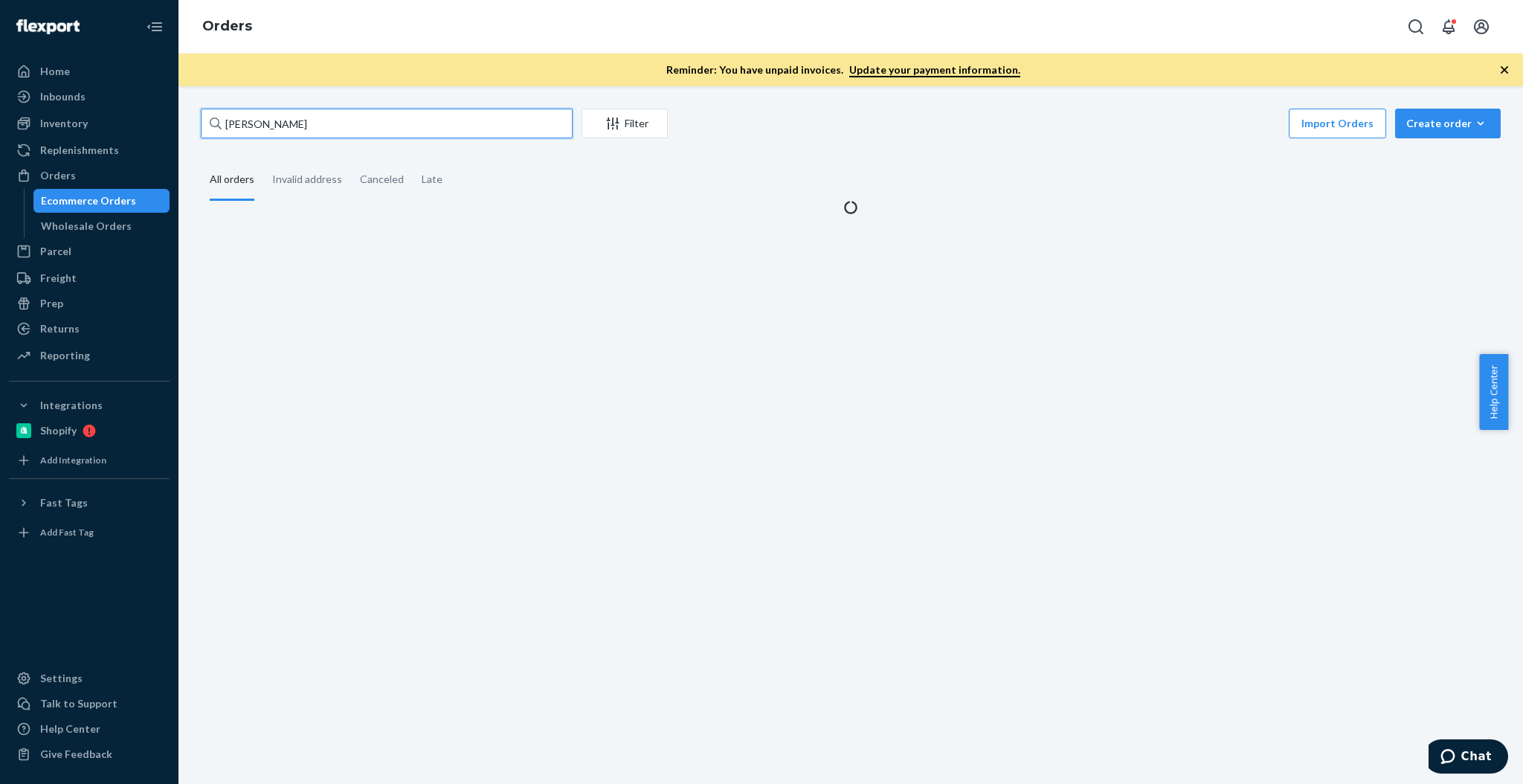
type input "[PERSON_NAME]"
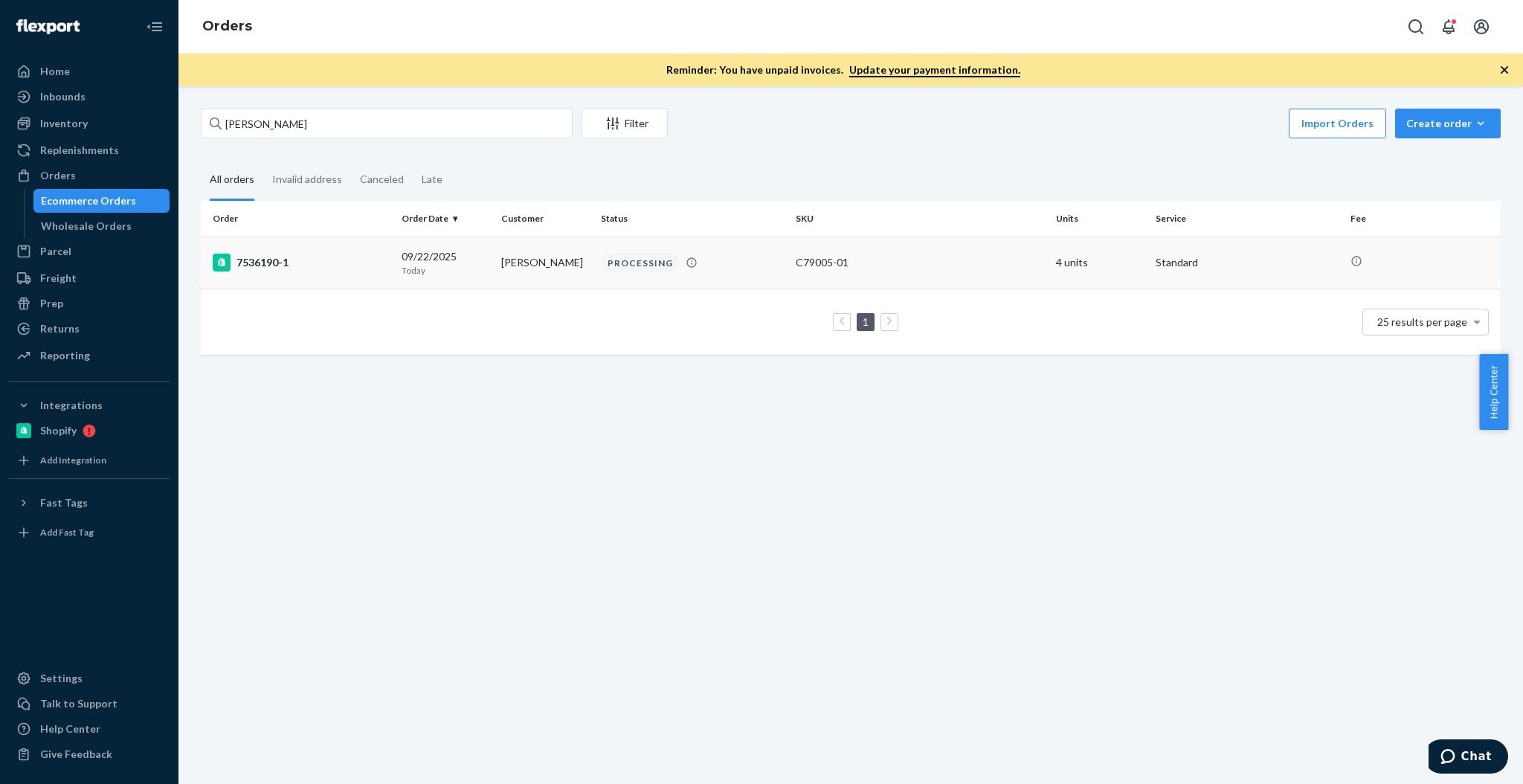
click at [292, 247] on td "7536190-1" at bounding box center [298, 262] width 195 height 52
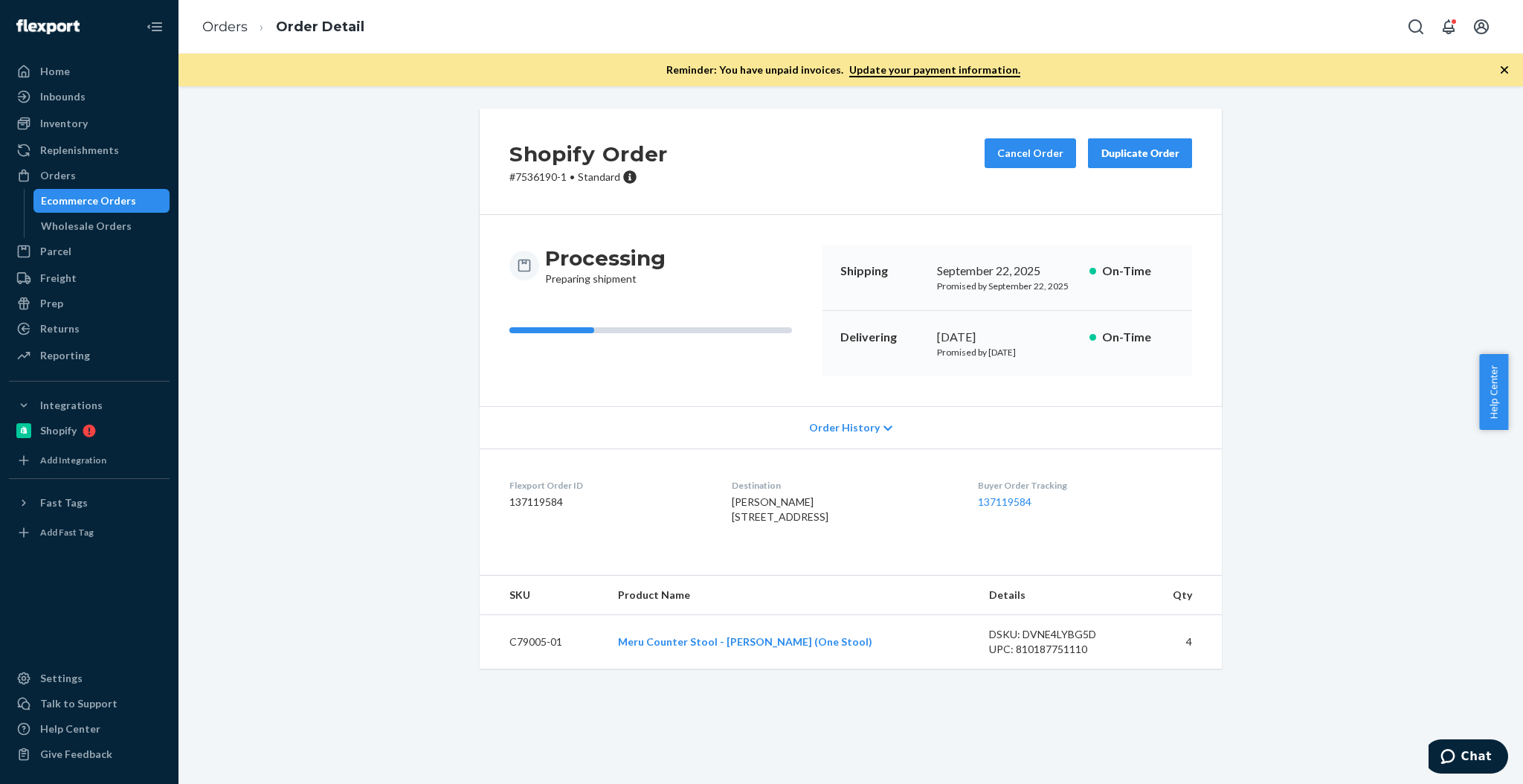
click at [96, 190] on div "Ecommerce Orders" at bounding box center [102, 200] width 134 height 21
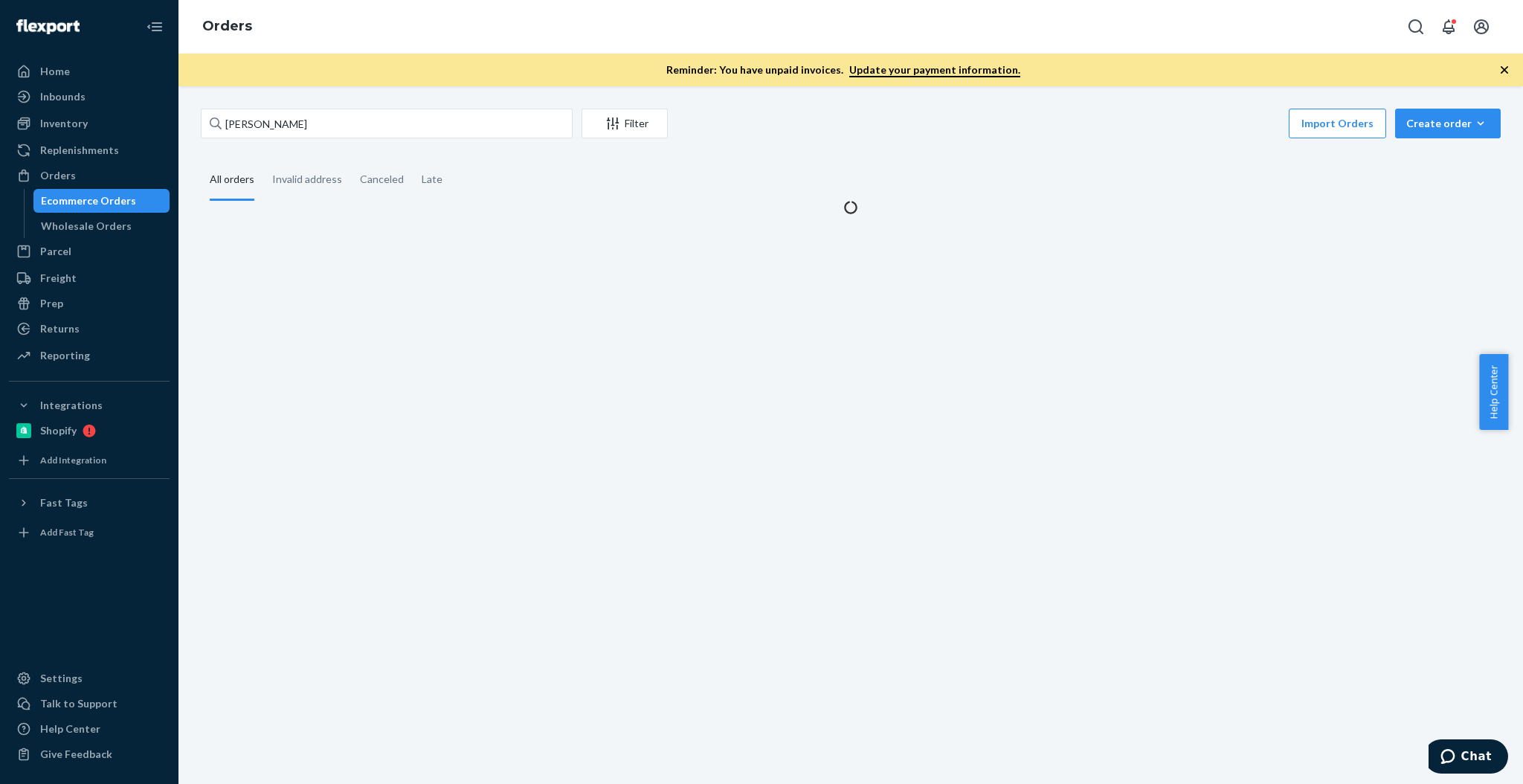
click at [251, 150] on div "[PERSON_NAME] Filter Import Orders Create order Ecommerce order Removal order A…" at bounding box center [850, 162] width 1322 height 106
click at [274, 129] on input "[PERSON_NAME]" at bounding box center [386, 124] width 372 height 30
paste input "[PERSON_NAME]"
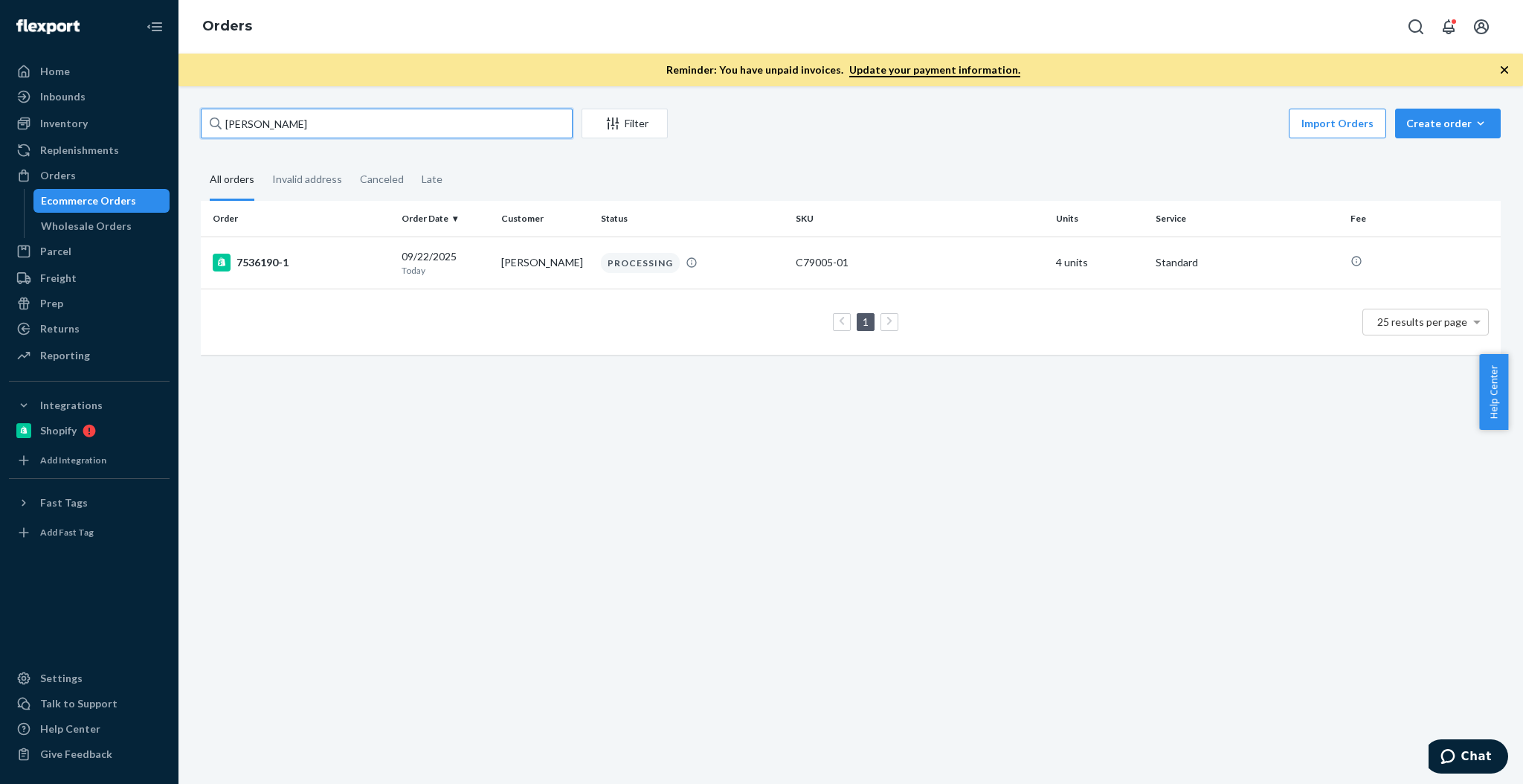
type input "[PERSON_NAME]"
click at [292, 267] on div "SJ82HHOIXG" at bounding box center [301, 262] width 177 height 17
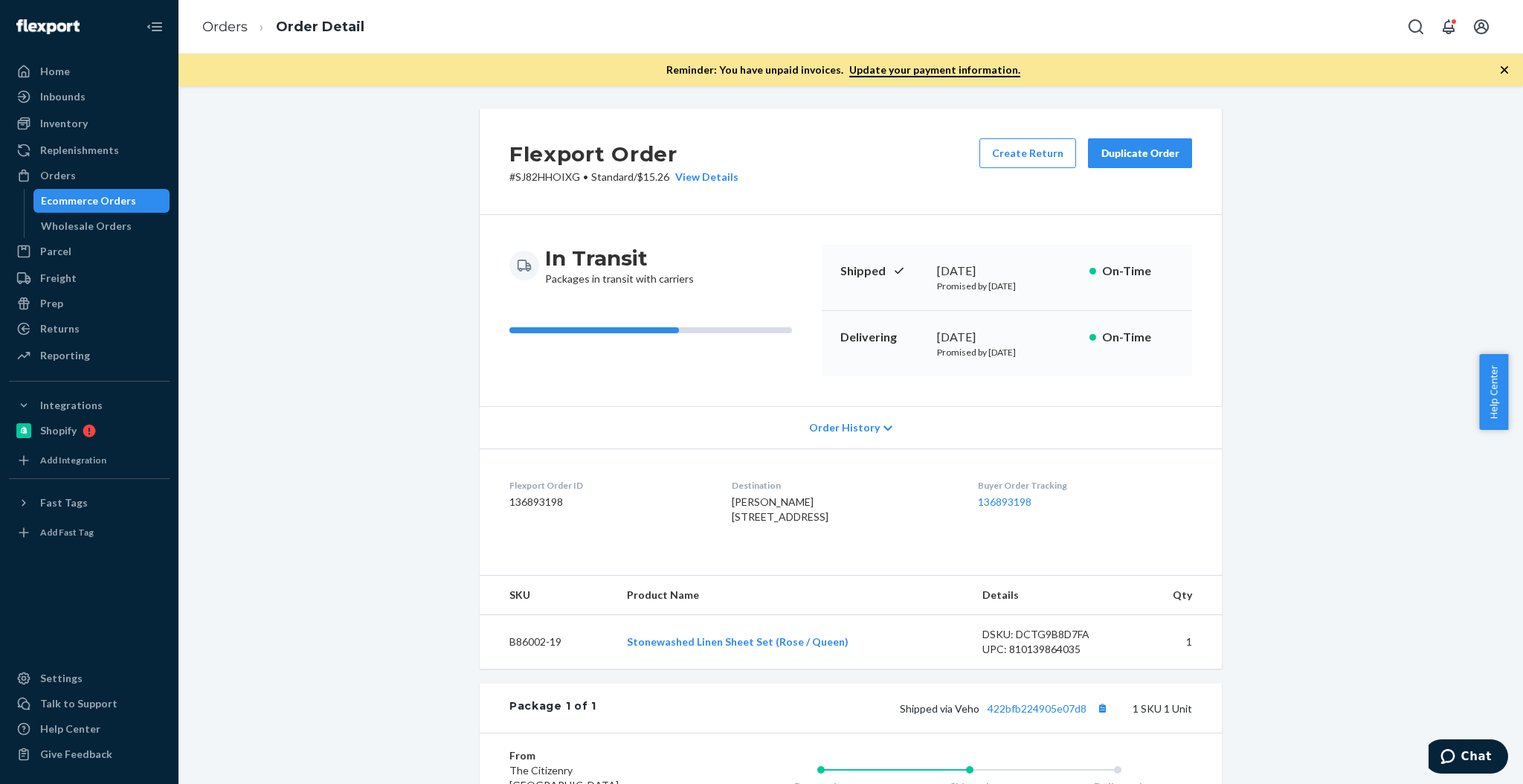
drag, startPoint x: 94, startPoint y: 175, endPoint x: 86, endPoint y: 196, distance: 22.5
click at [94, 175] on div "Orders" at bounding box center [89, 175] width 158 height 21
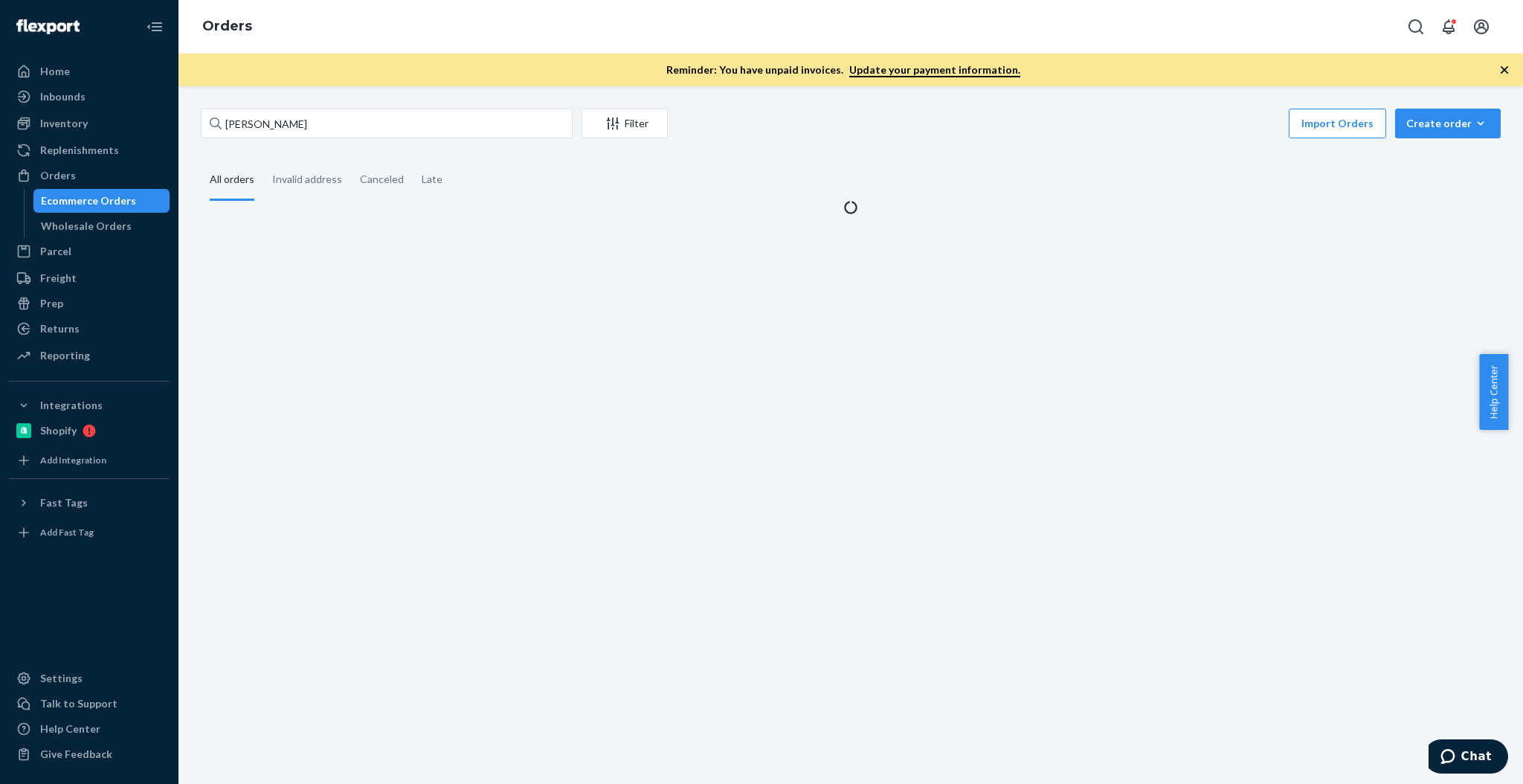
click at [89, 206] on div "Ecommerce Orders" at bounding box center [88, 200] width 95 height 15
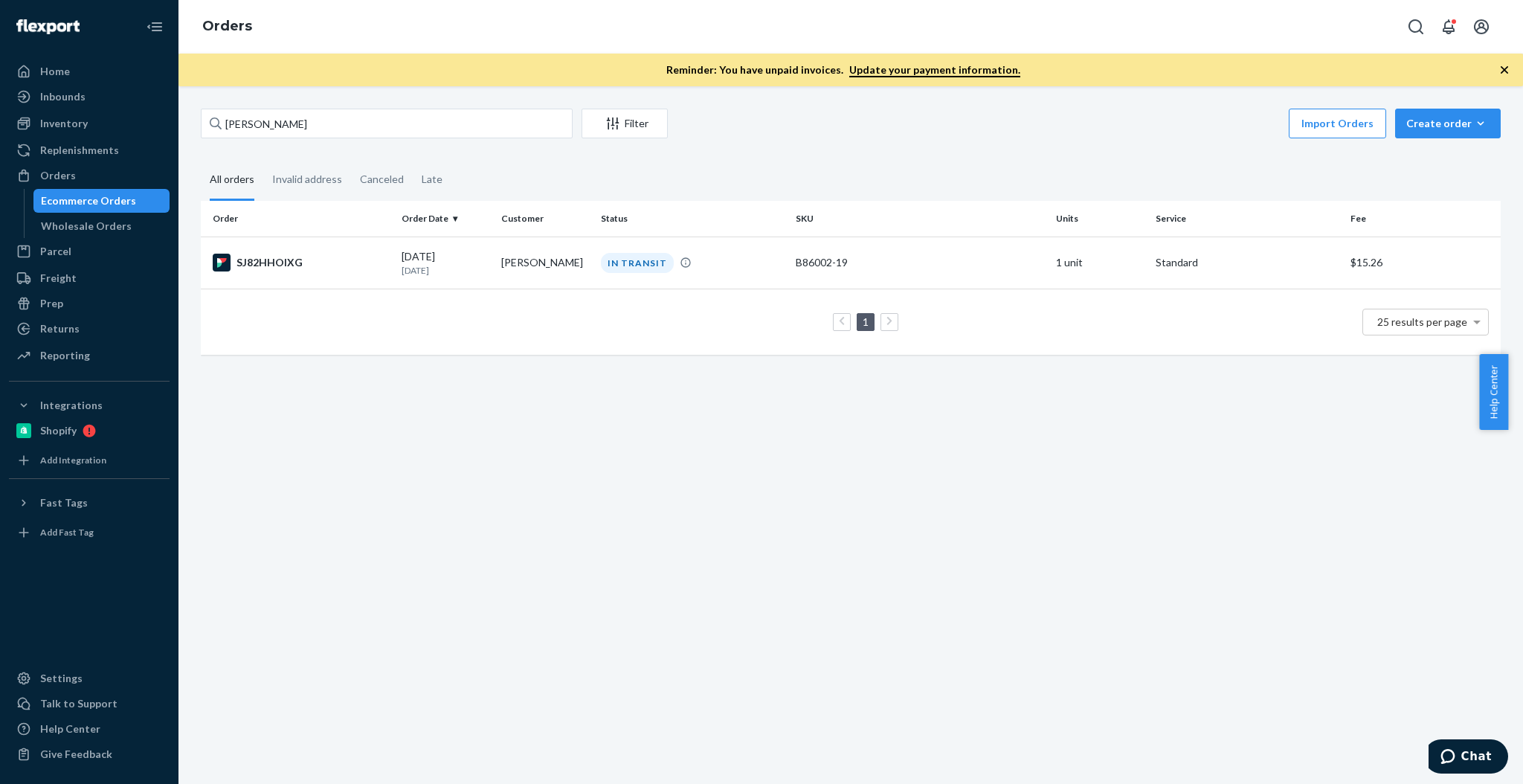
click at [318, 95] on div "[PERSON_NAME] Filter Import Orders Create order Ecommerce order Removal order A…" at bounding box center [850, 435] width 1344 height 698
click at [295, 120] on input "[PERSON_NAME]" at bounding box center [386, 124] width 372 height 30
paste input "[PERSON_NAME]"
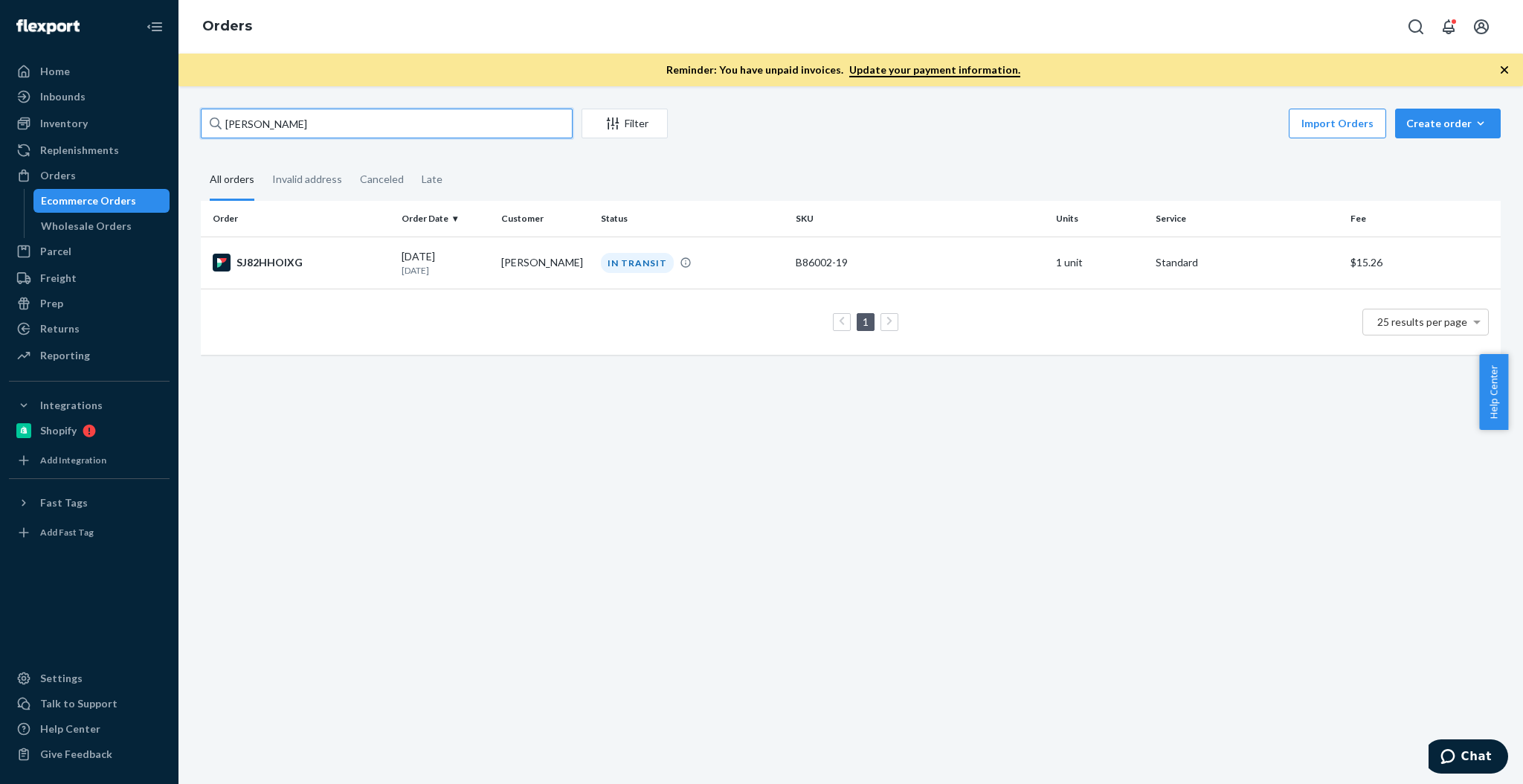
type input "[PERSON_NAME]"
click at [348, 255] on div "7534094-1" at bounding box center [301, 262] width 177 height 17
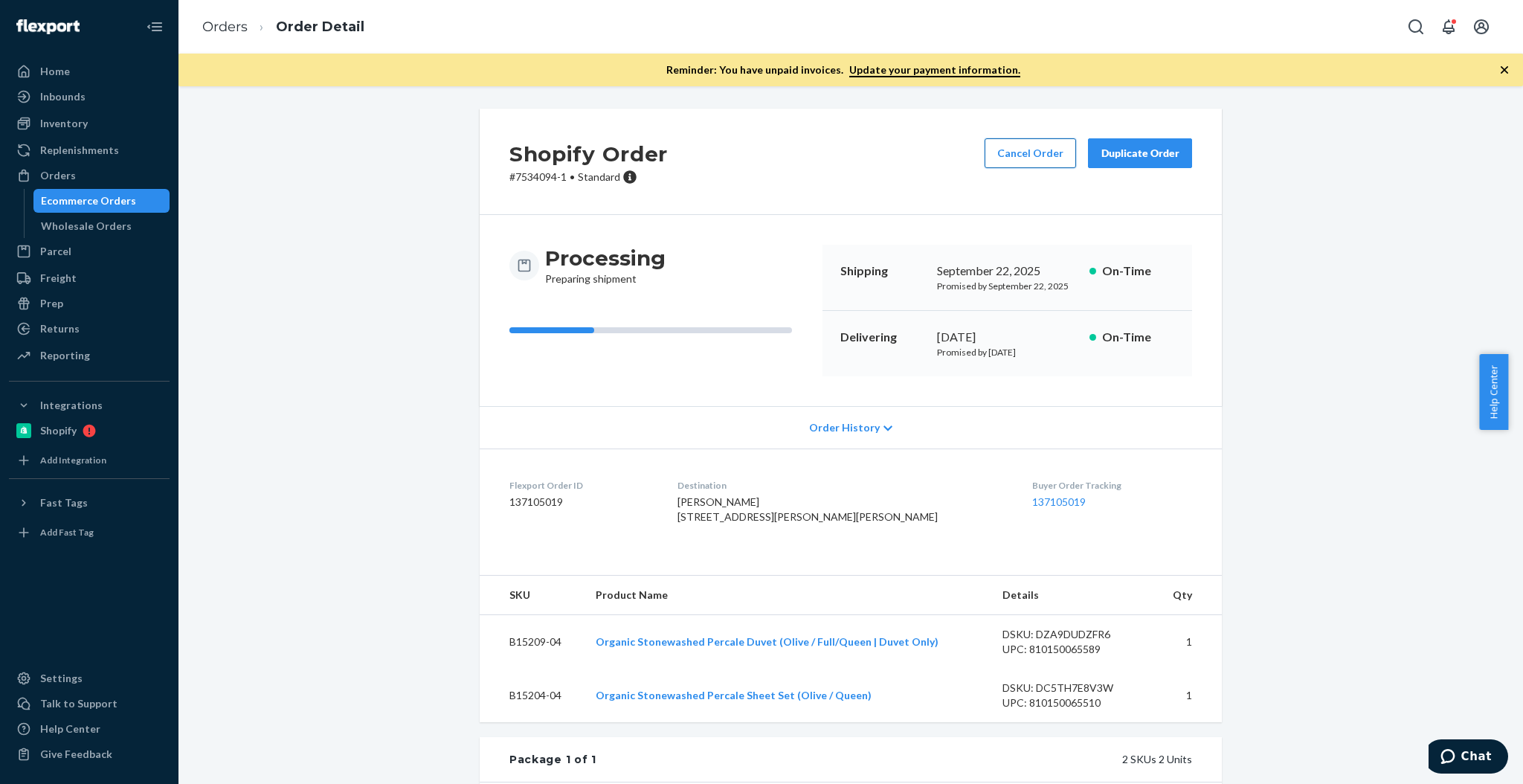
click at [1033, 162] on button "Cancel Order" at bounding box center [1030, 153] width 91 height 30
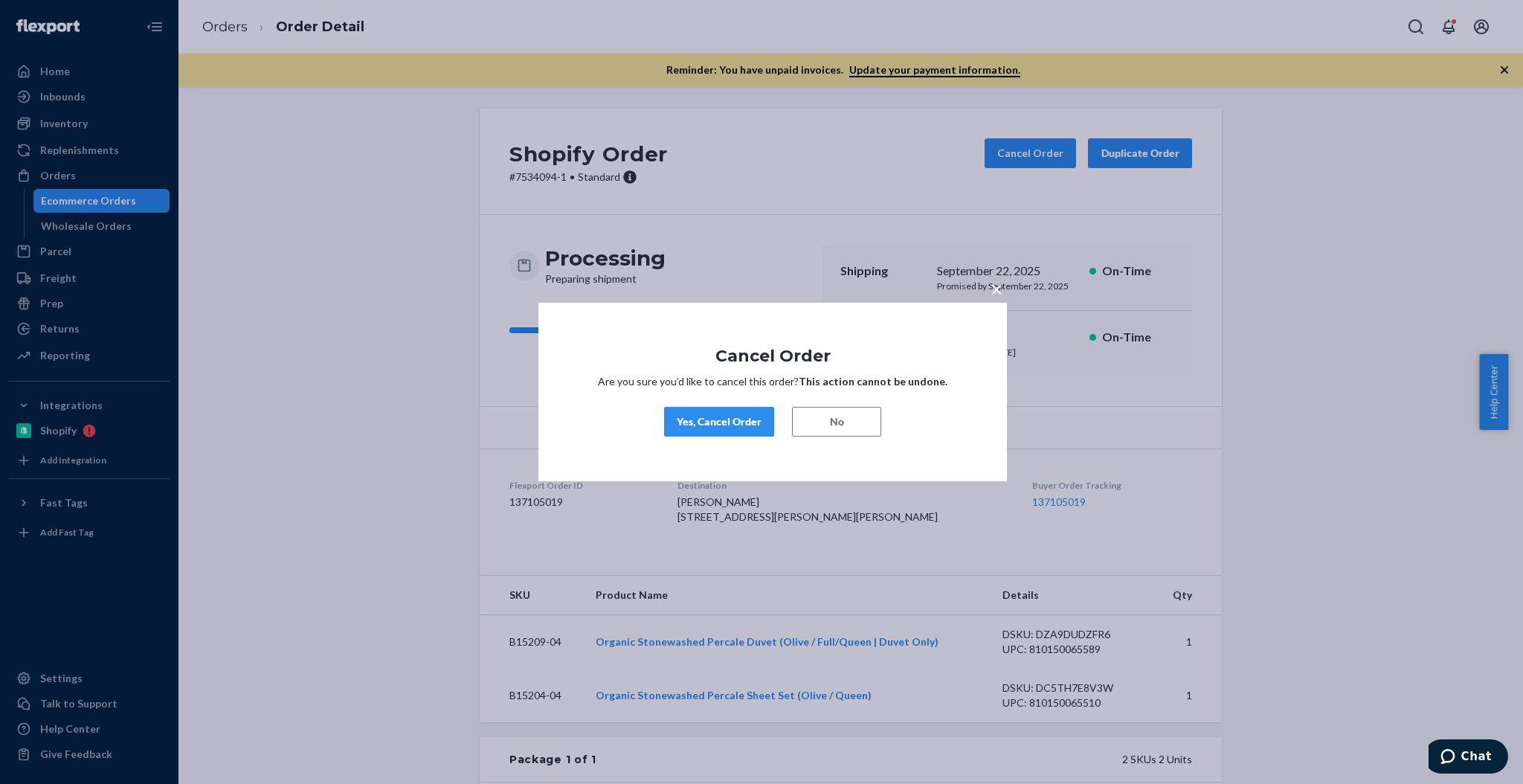
click at [865, 422] on button "No" at bounding box center [836, 422] width 89 height 30
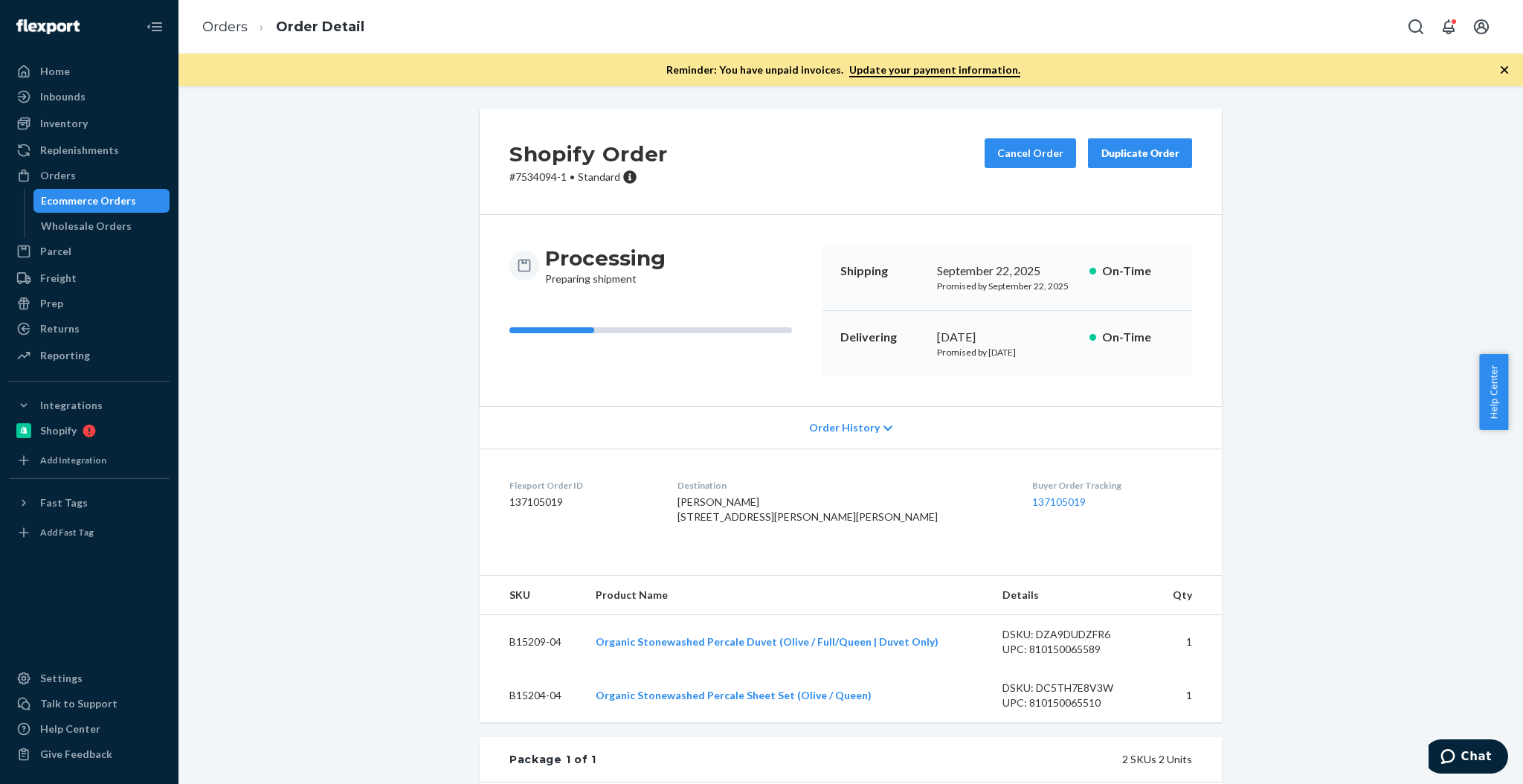
drag, startPoint x: 1386, startPoint y: 429, endPoint x: 1380, endPoint y: 421, distance: 10.0
click at [1386, 429] on div "Shopify Order # 7534094-1 • Standard Cancel Order Duplicate Order Processing Pr…" at bounding box center [850, 594] width 1322 height 970
click at [1051, 146] on button "Cancel Order" at bounding box center [1030, 153] width 91 height 30
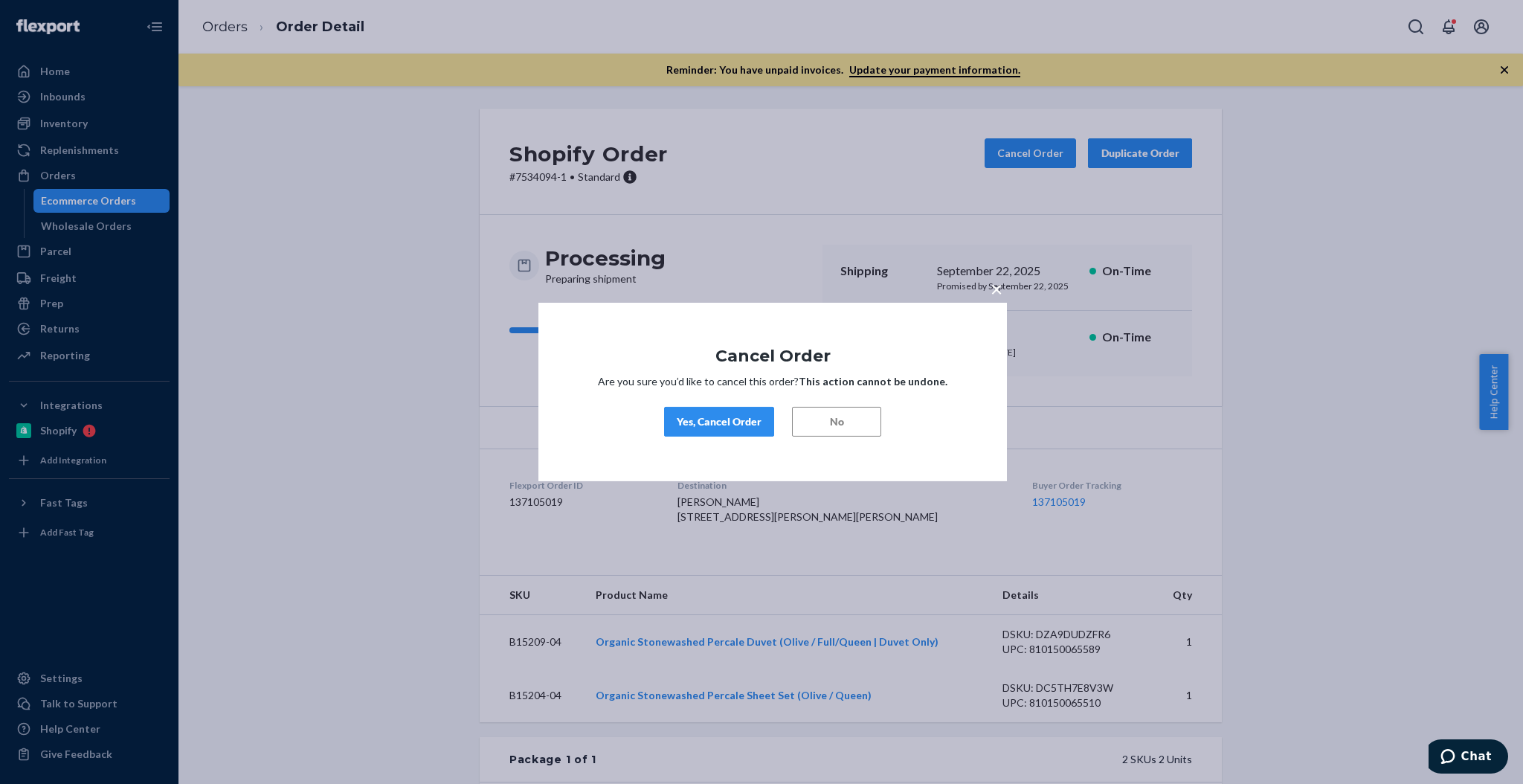
click at [758, 420] on div "Yes, Cancel Order" at bounding box center [719, 421] width 85 height 15
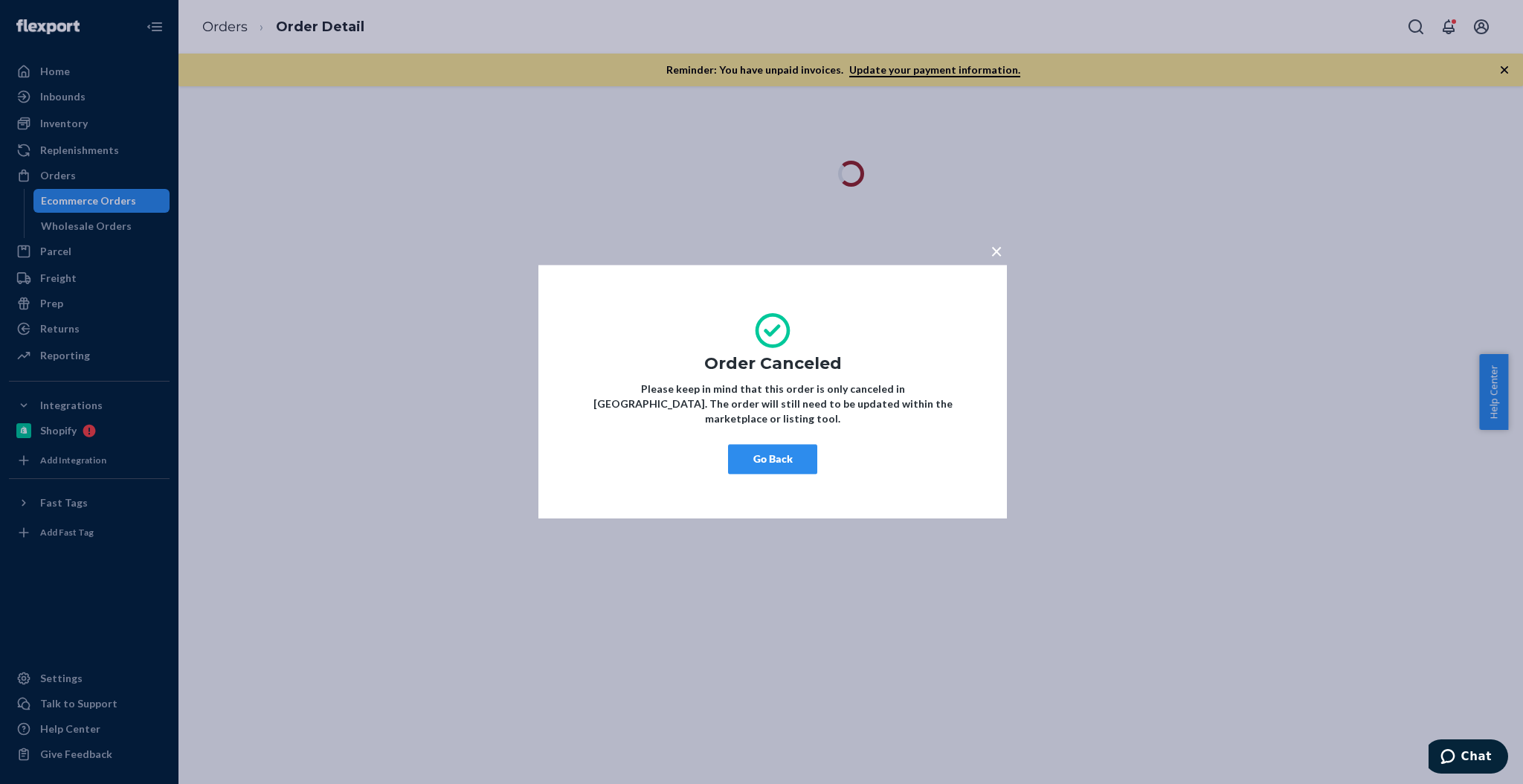
click at [786, 448] on button "Go Back" at bounding box center [773, 459] width 89 height 30
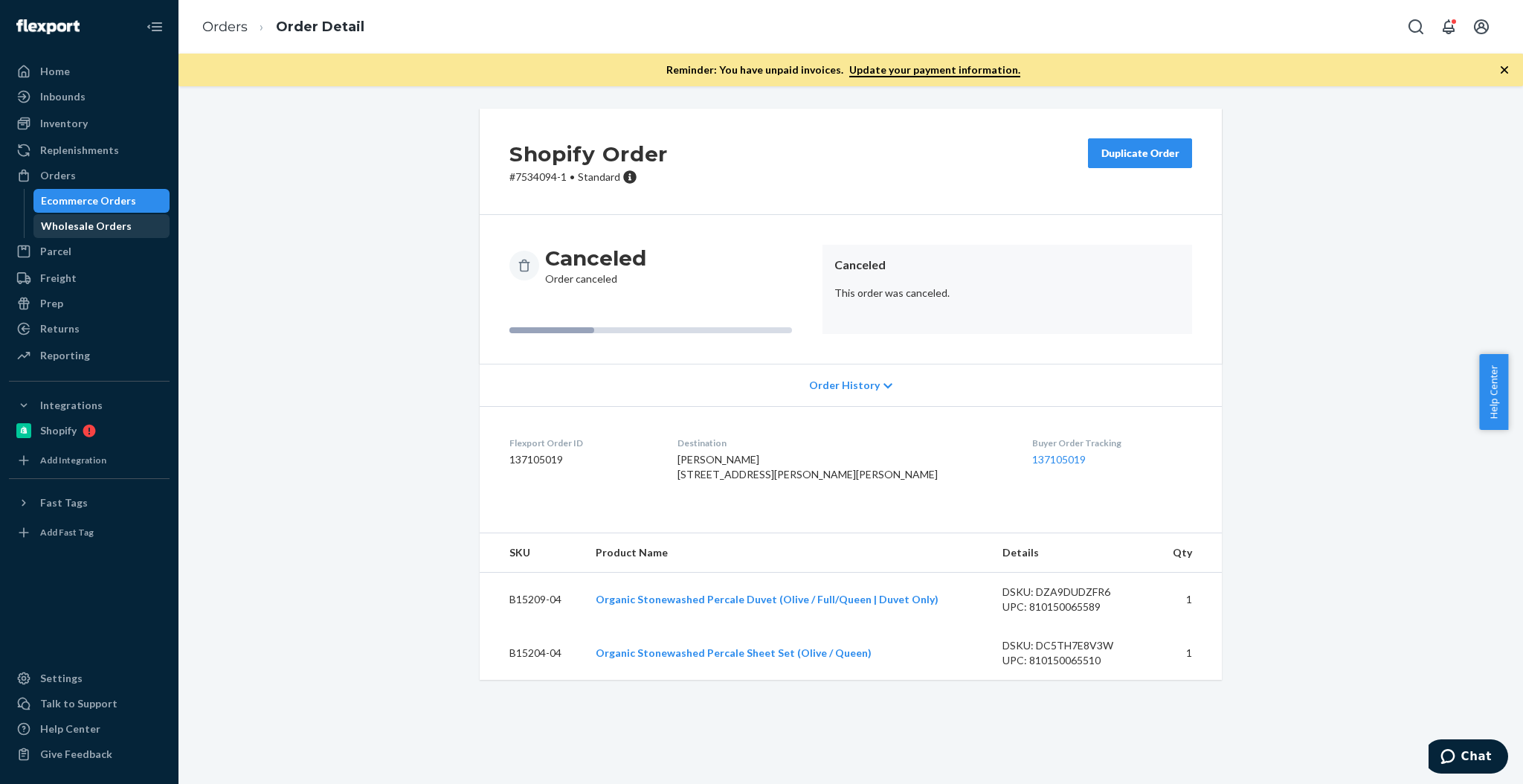
click at [102, 214] on link "Wholesale Orders" at bounding box center [101, 226] width 137 height 24
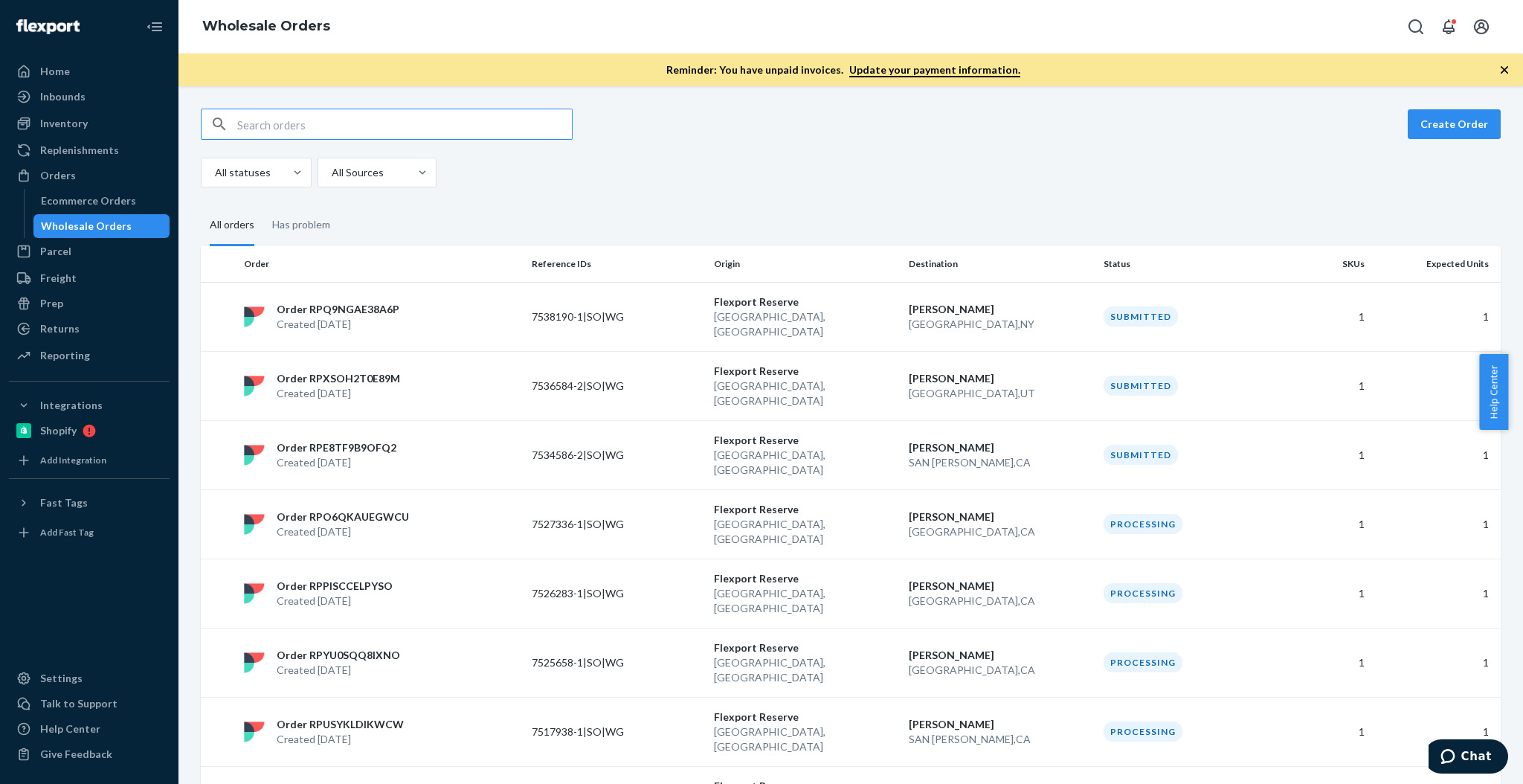
click at [385, 114] on input "text" at bounding box center [404, 124] width 335 height 30
click at [145, 185] on div "Orders" at bounding box center [89, 175] width 158 height 21
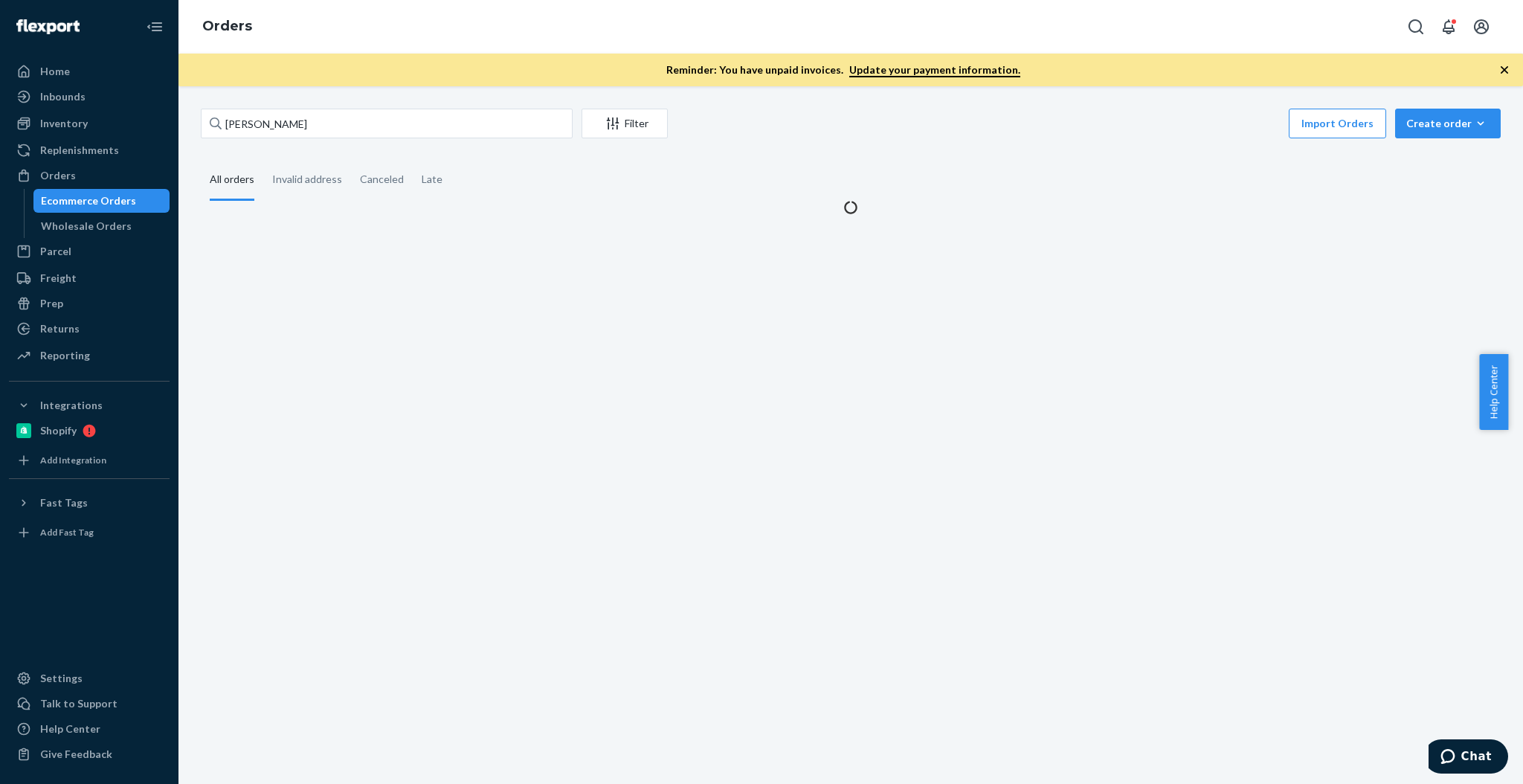
click at [143, 199] on div "Ecommerce Orders" at bounding box center [102, 200] width 134 height 21
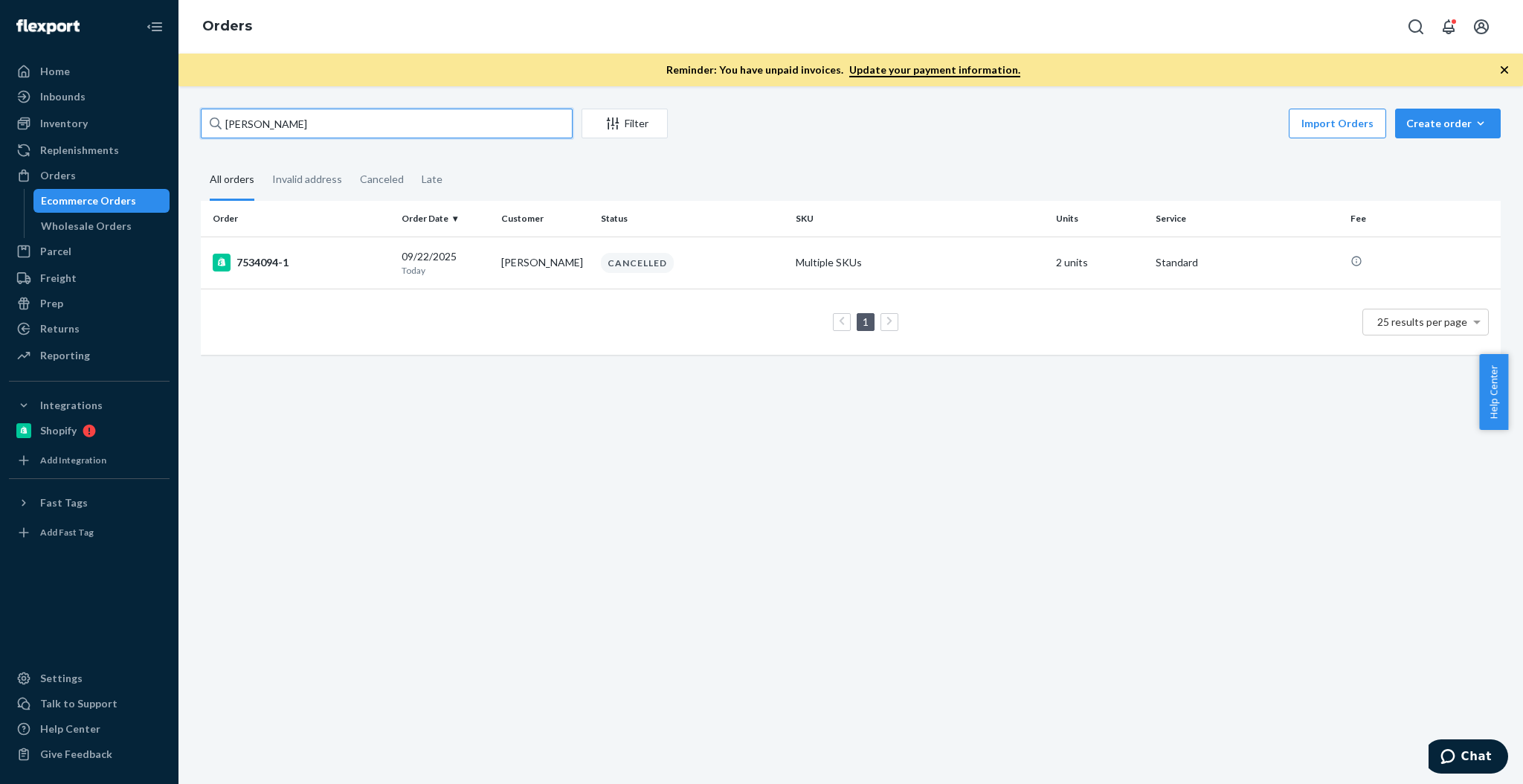
click at [264, 132] on input "[PERSON_NAME]" at bounding box center [386, 124] width 372 height 30
paste input "[PERSON_NAME]"
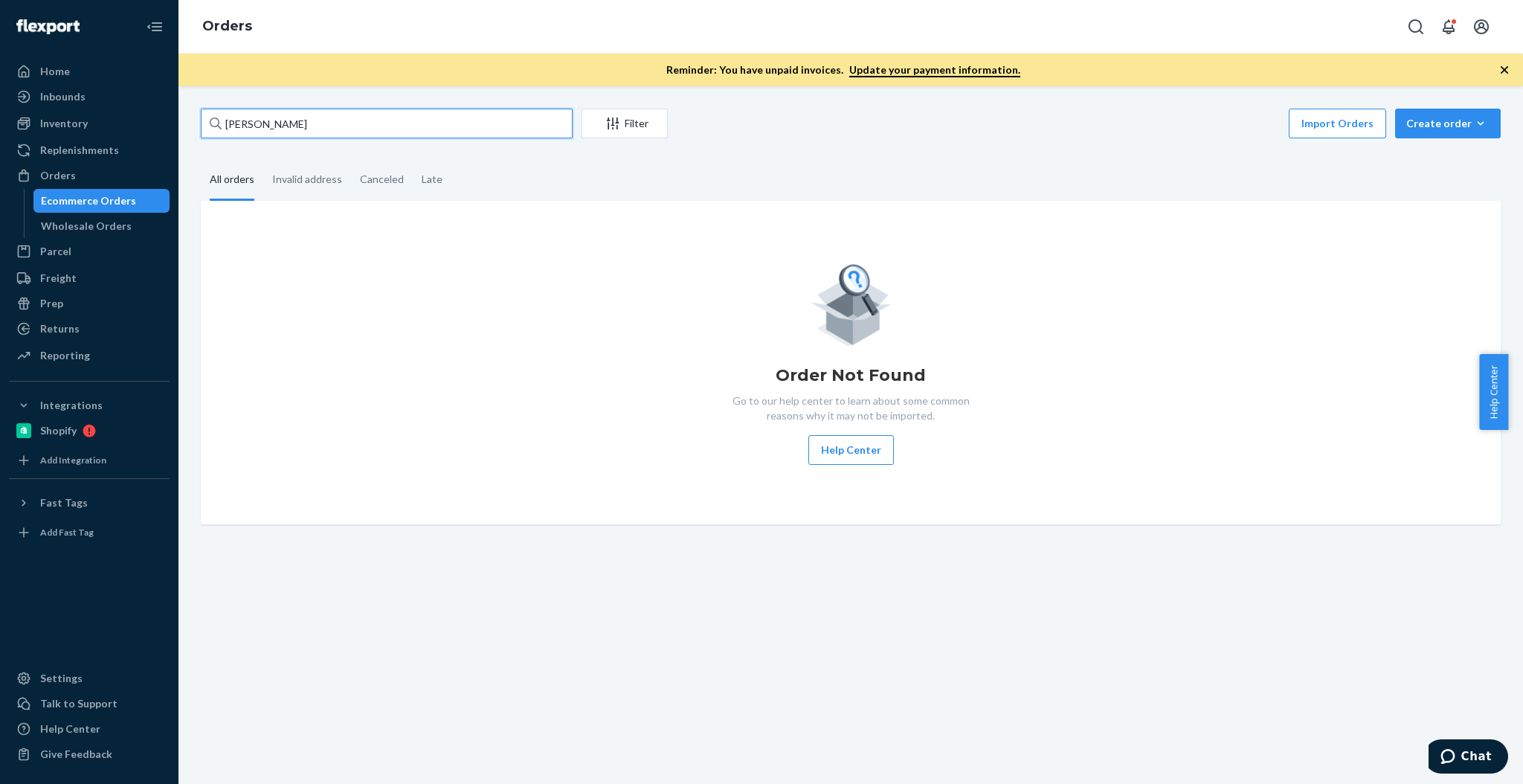
type input "[PERSON_NAME]"
